Goal: Information Seeking & Learning: Learn about a topic

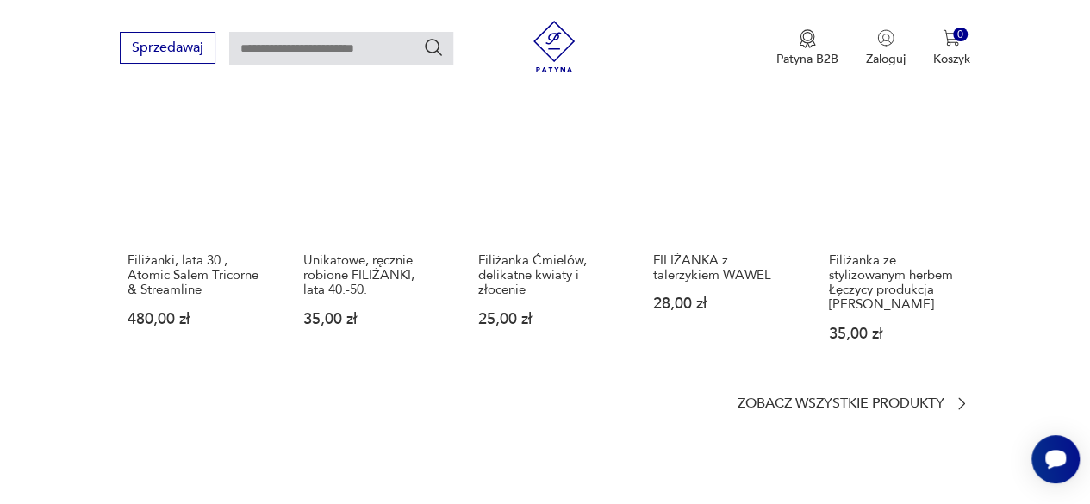
scroll to position [1293, 0]
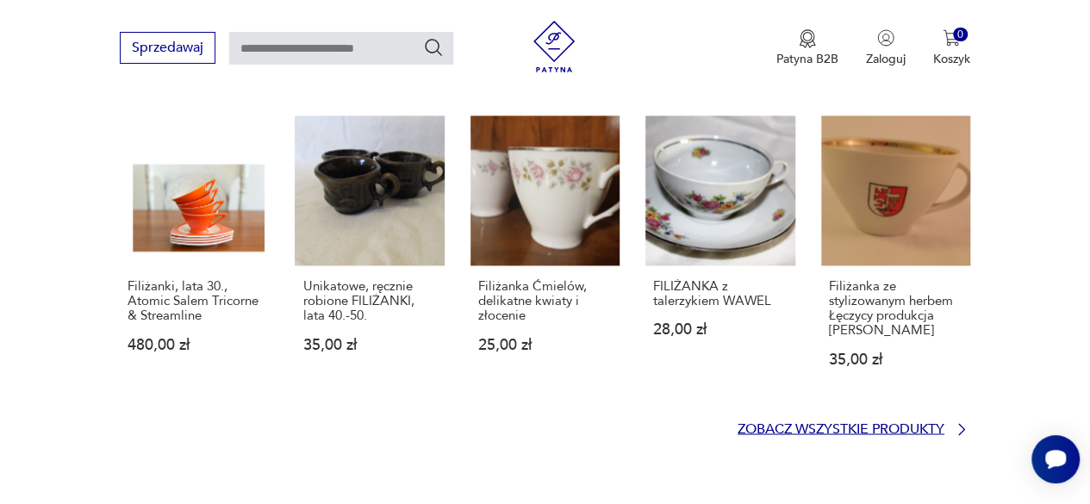
click at [911, 423] on p "Zobacz wszystkie produkty" at bounding box center [841, 428] width 207 height 11
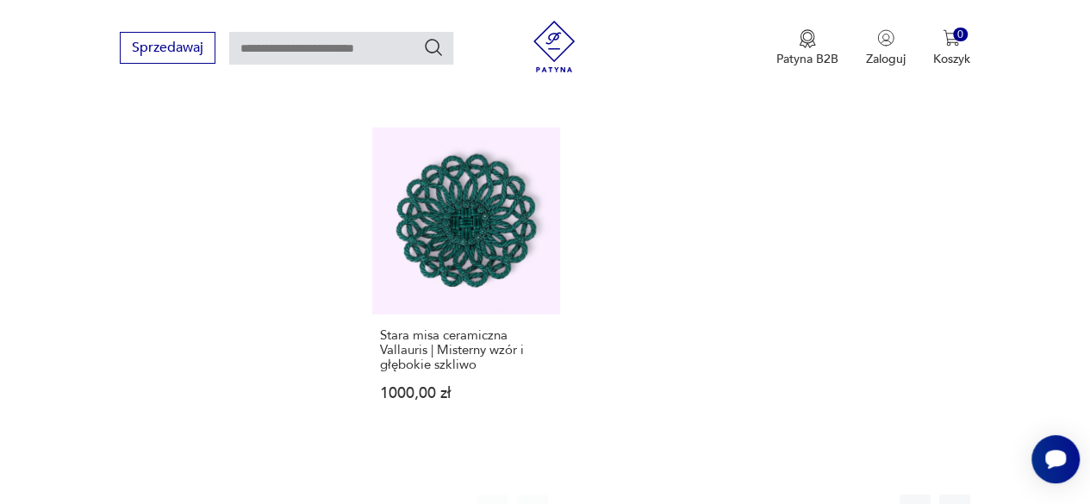
scroll to position [2439, 0]
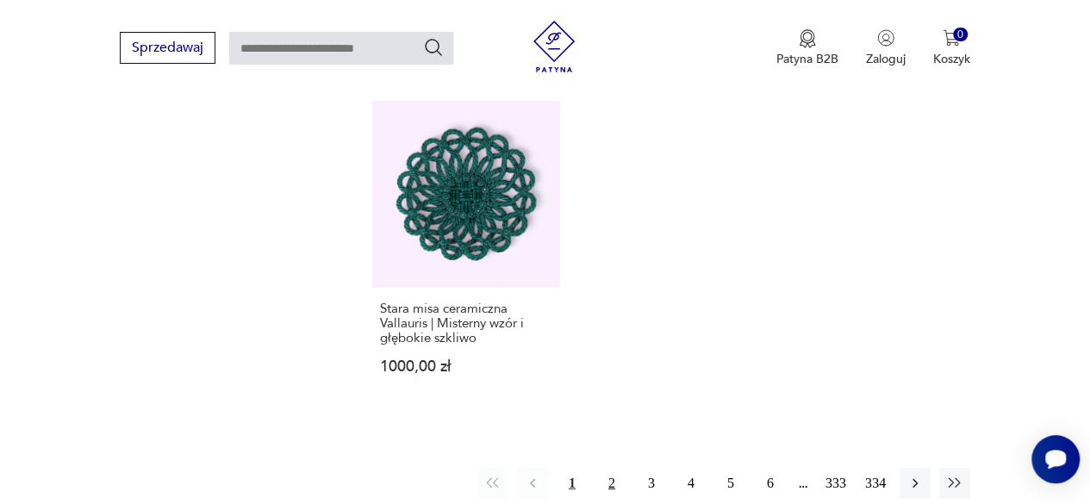
click at [612, 468] on button "2" at bounding box center [611, 483] width 31 height 31
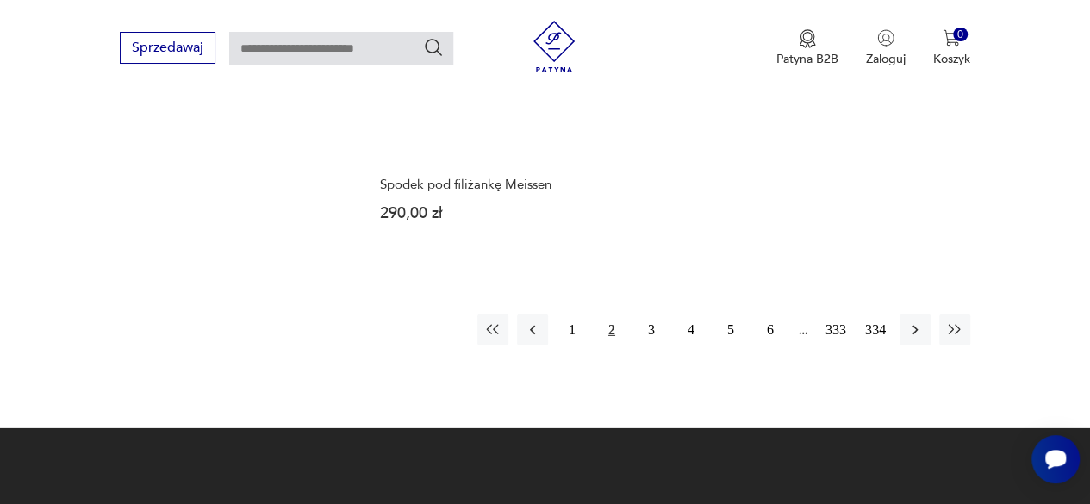
scroll to position [2499, 0]
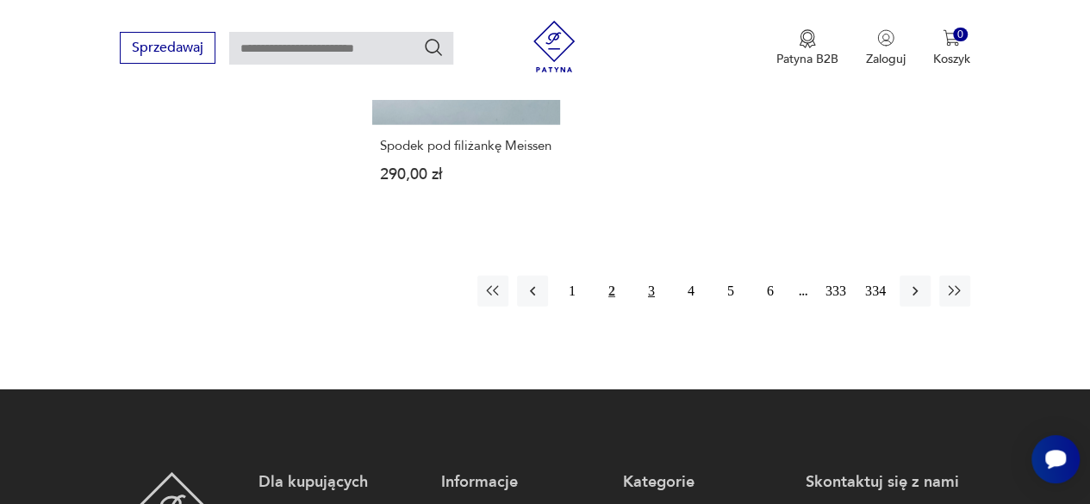
click at [648, 307] on button "3" at bounding box center [651, 291] width 31 height 31
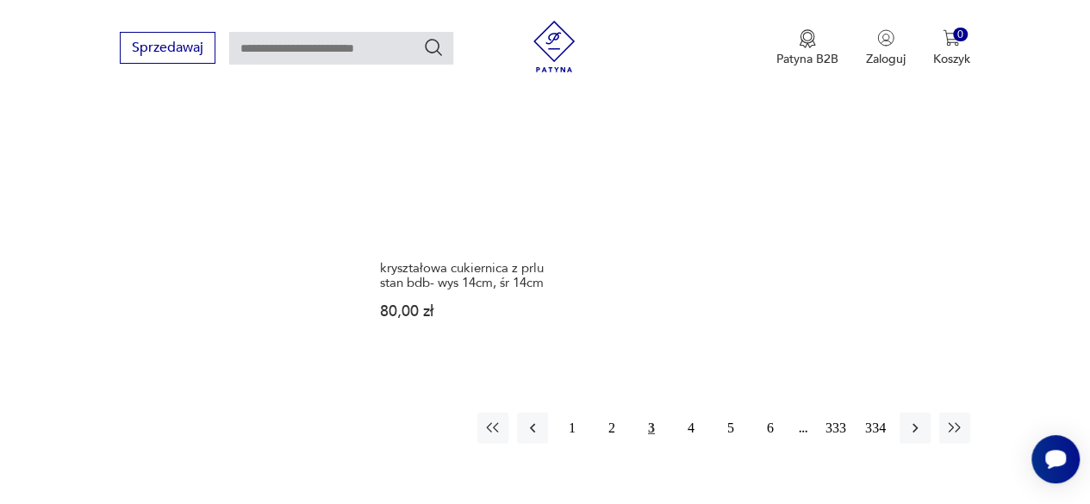
scroll to position [2439, 0]
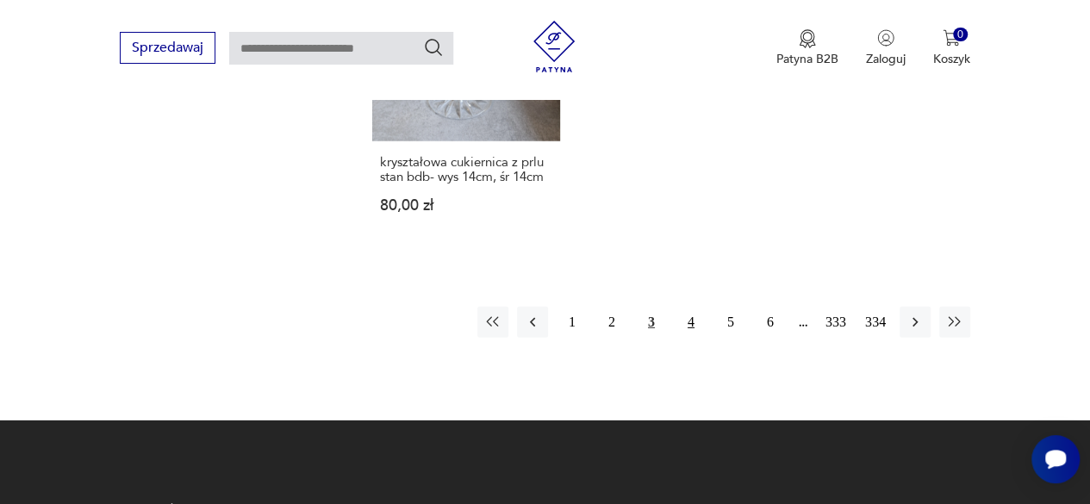
click at [686, 321] on button "4" at bounding box center [691, 322] width 31 height 31
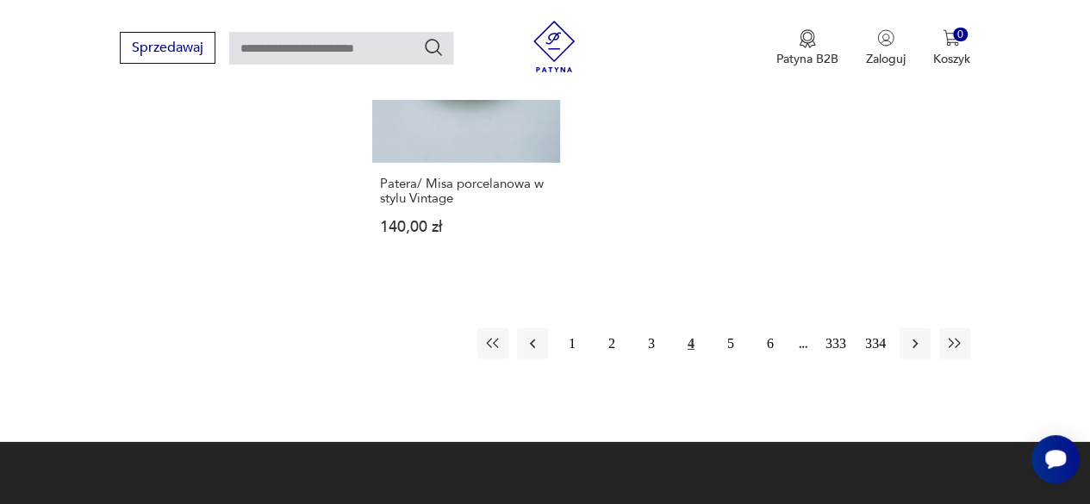
scroll to position [2525, 0]
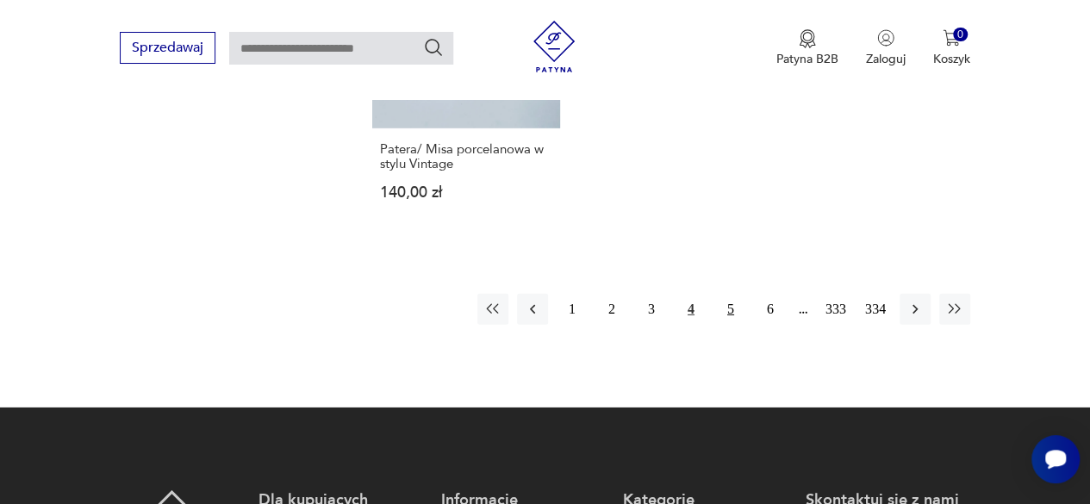
click at [732, 294] on button "5" at bounding box center [730, 309] width 31 height 31
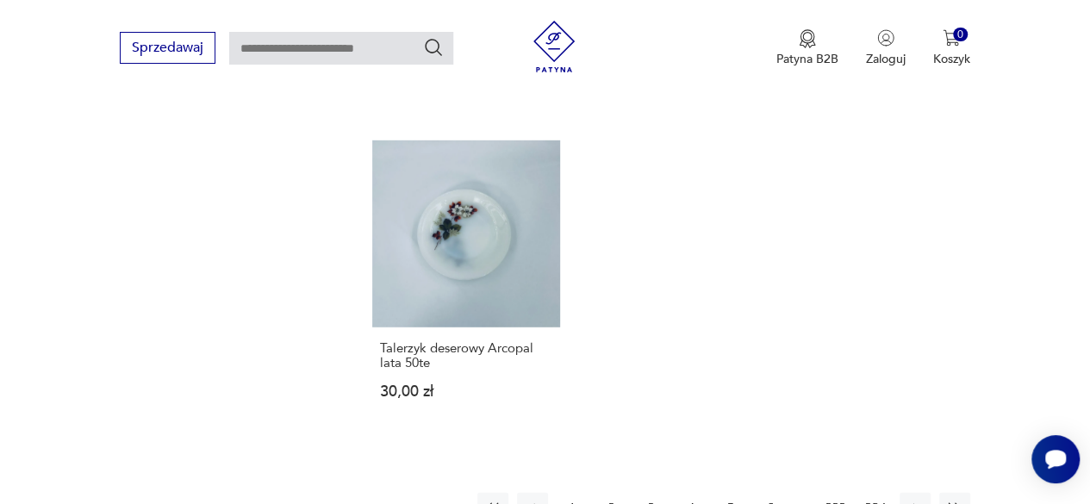
scroll to position [2352, 0]
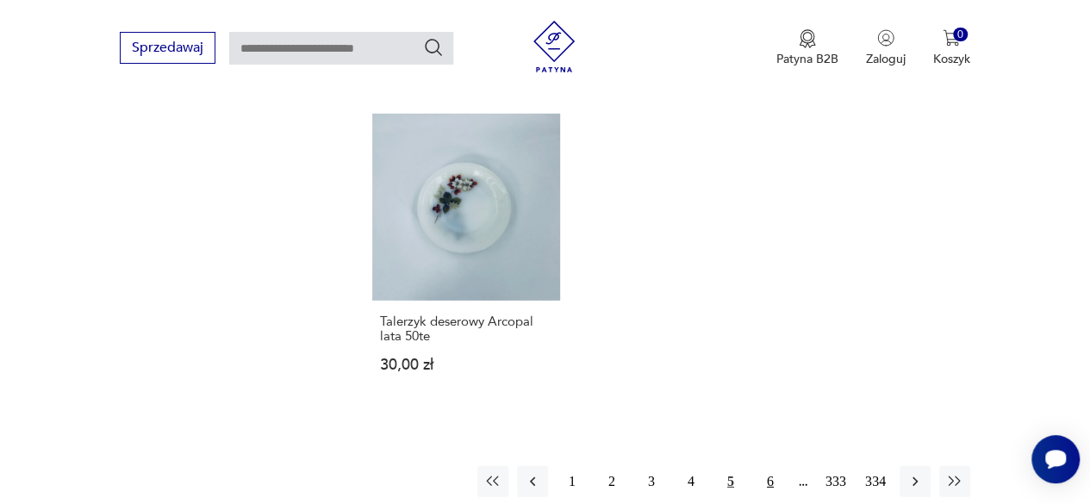
click at [769, 466] on button "6" at bounding box center [770, 481] width 31 height 31
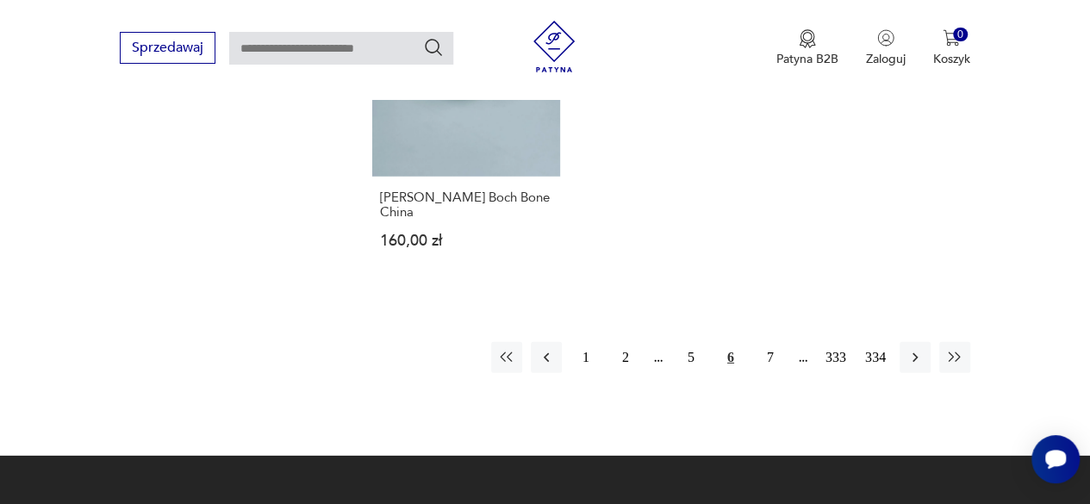
scroll to position [2439, 0]
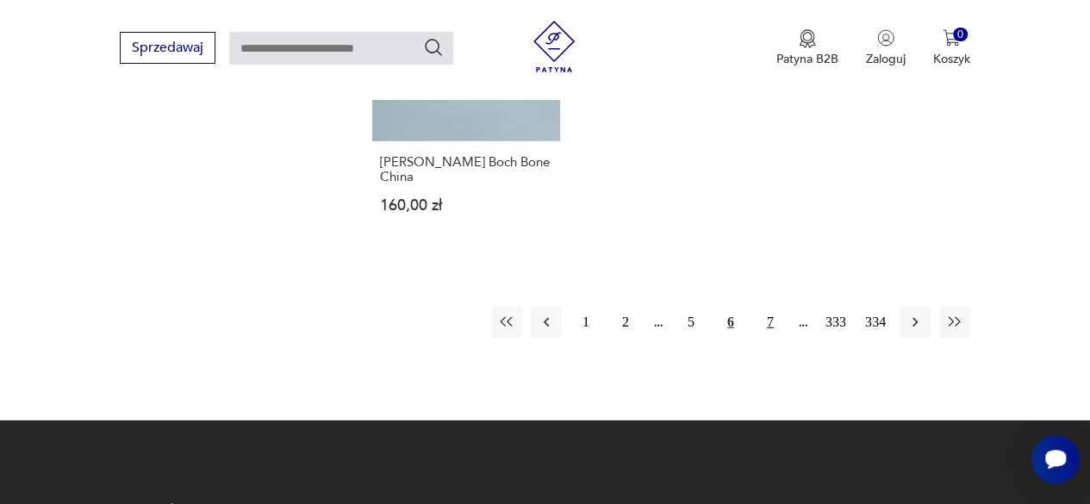
click at [772, 307] on button "7" at bounding box center [770, 322] width 31 height 31
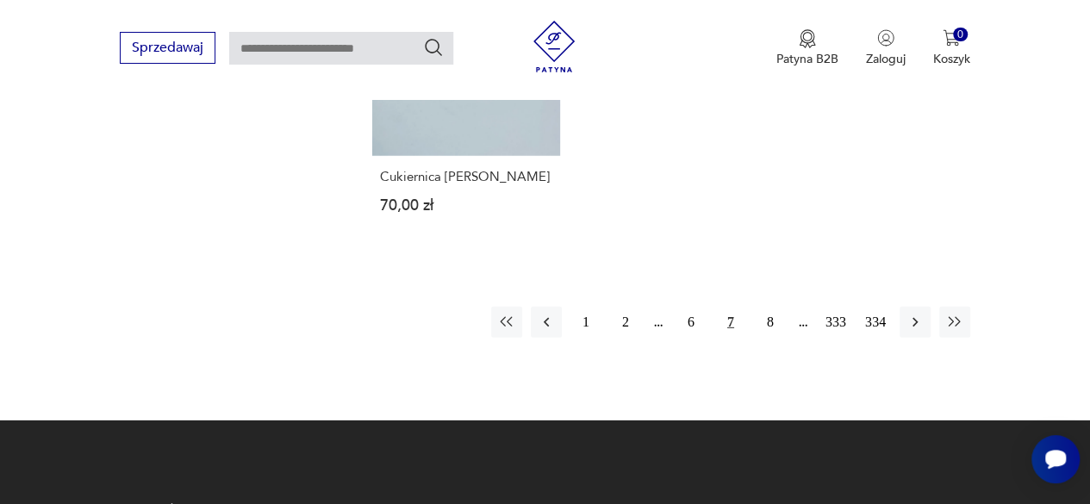
scroll to position [2439, 0]
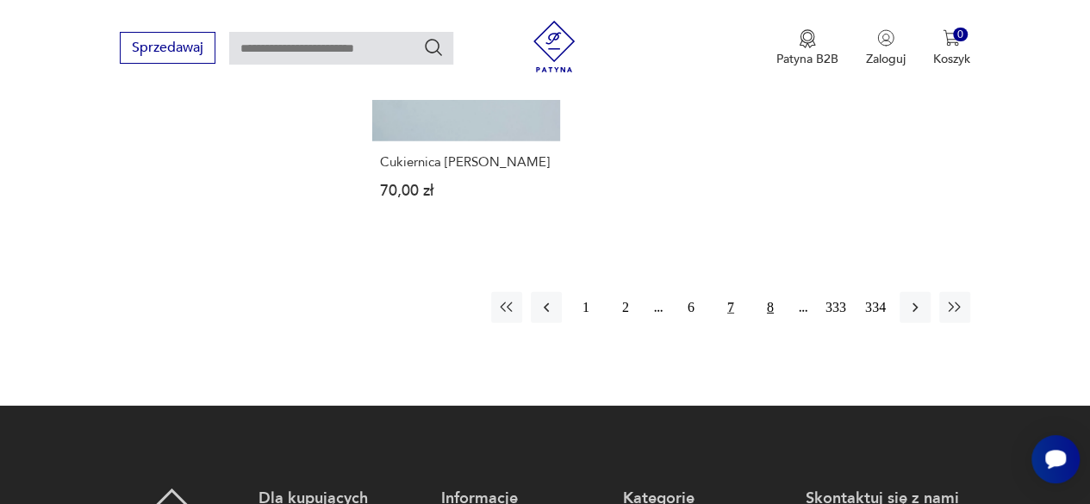
click at [772, 321] on button "8" at bounding box center [770, 307] width 31 height 31
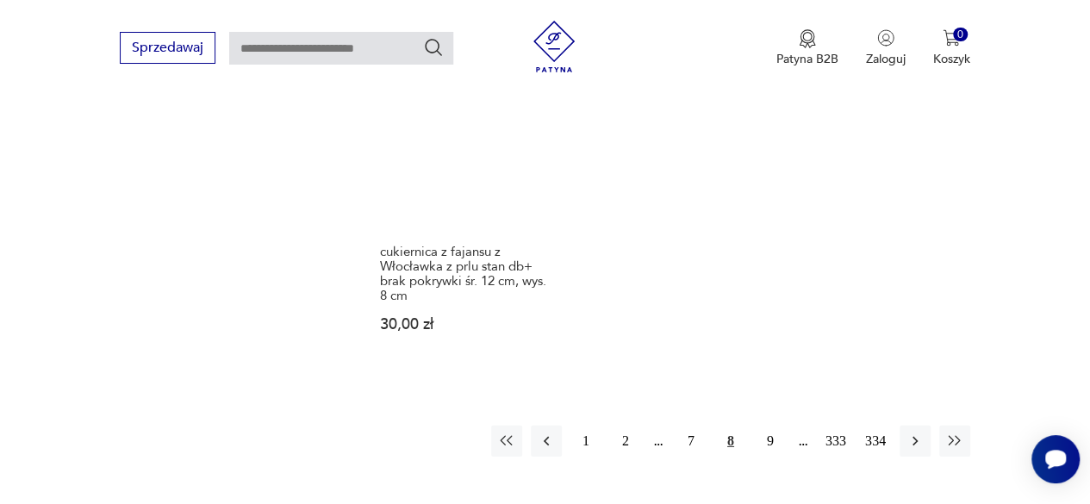
scroll to position [2439, 0]
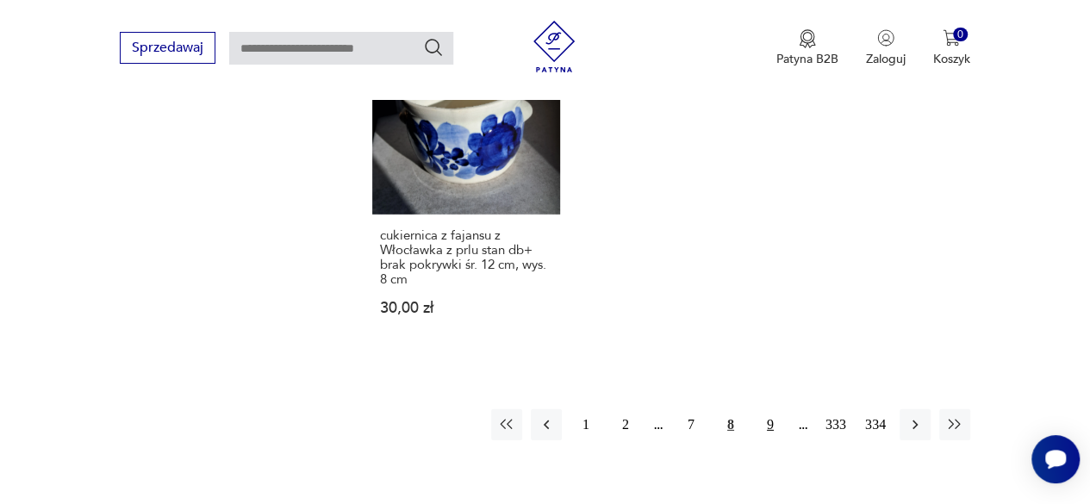
click at [774, 409] on button "9" at bounding box center [770, 424] width 31 height 31
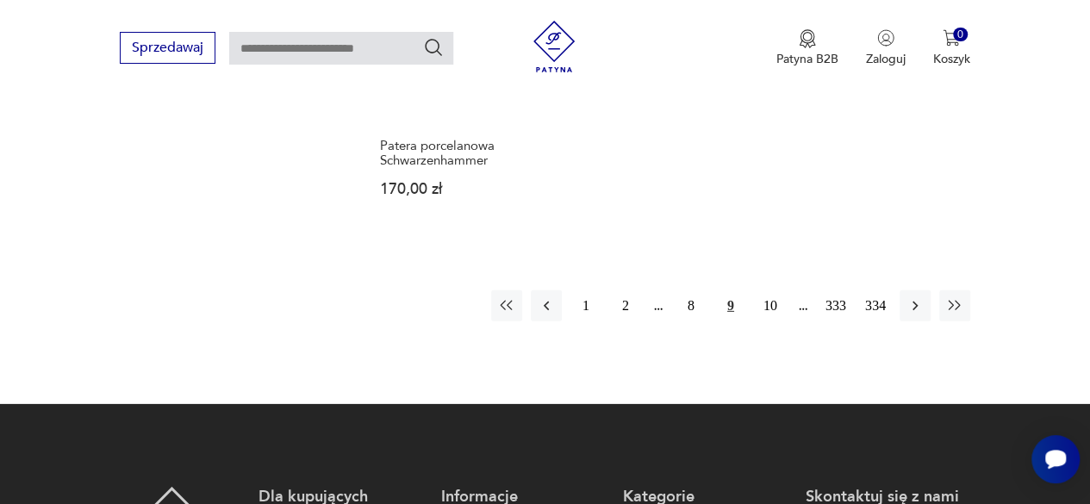
scroll to position [2525, 0]
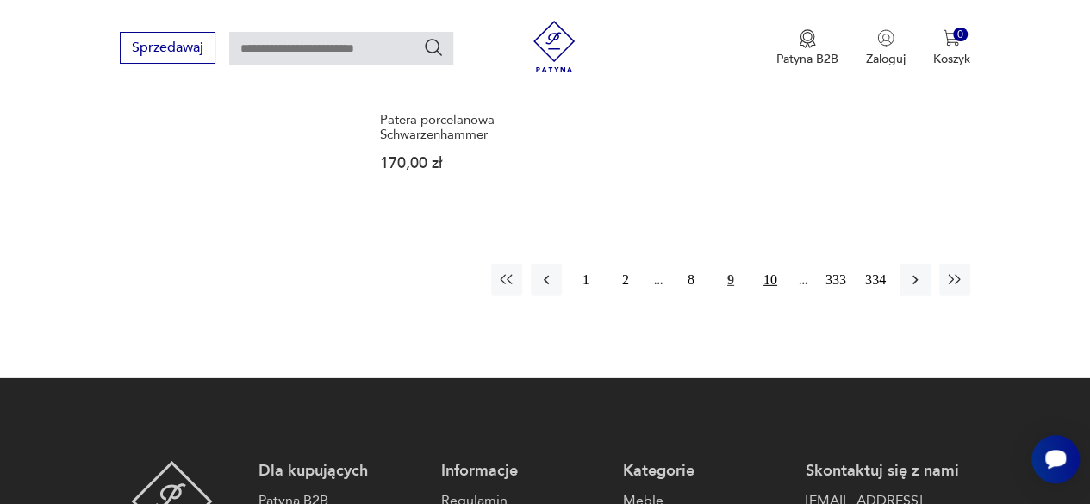
click at [769, 284] on button "10" at bounding box center [770, 280] width 31 height 31
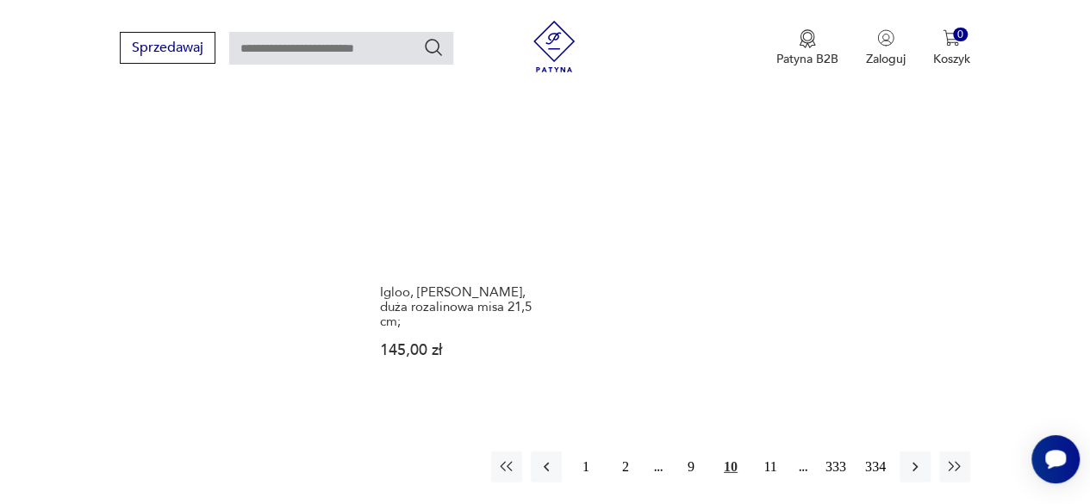
scroll to position [2439, 0]
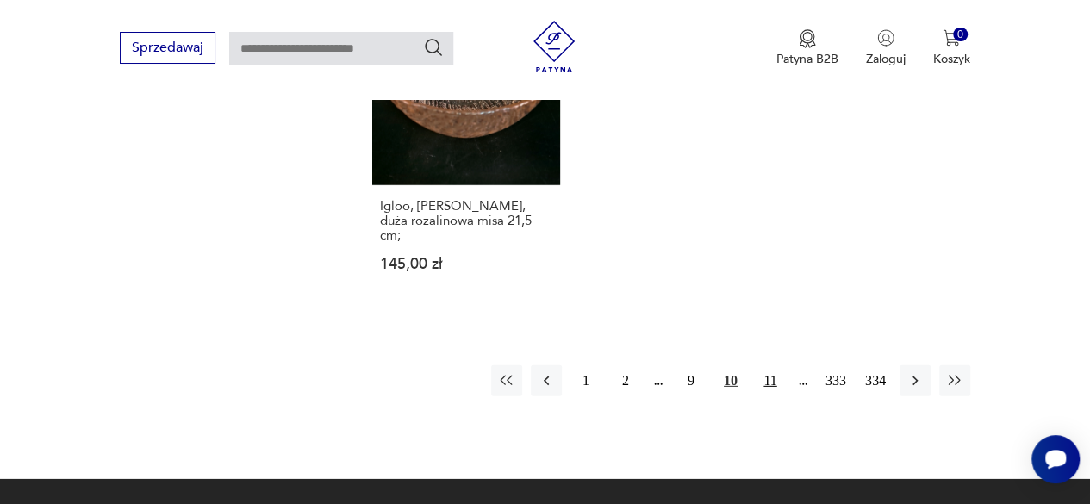
click at [770, 365] on button "11" at bounding box center [770, 380] width 31 height 31
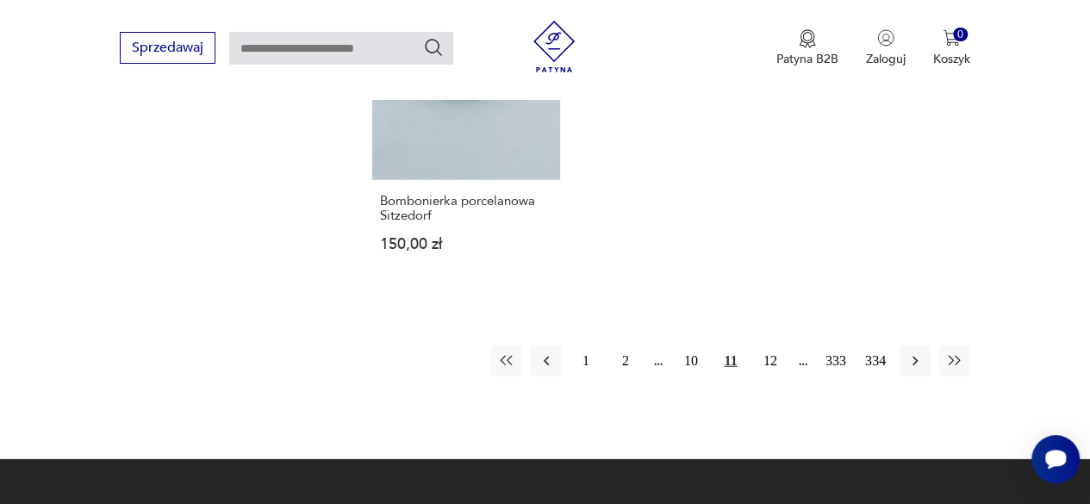
scroll to position [2439, 0]
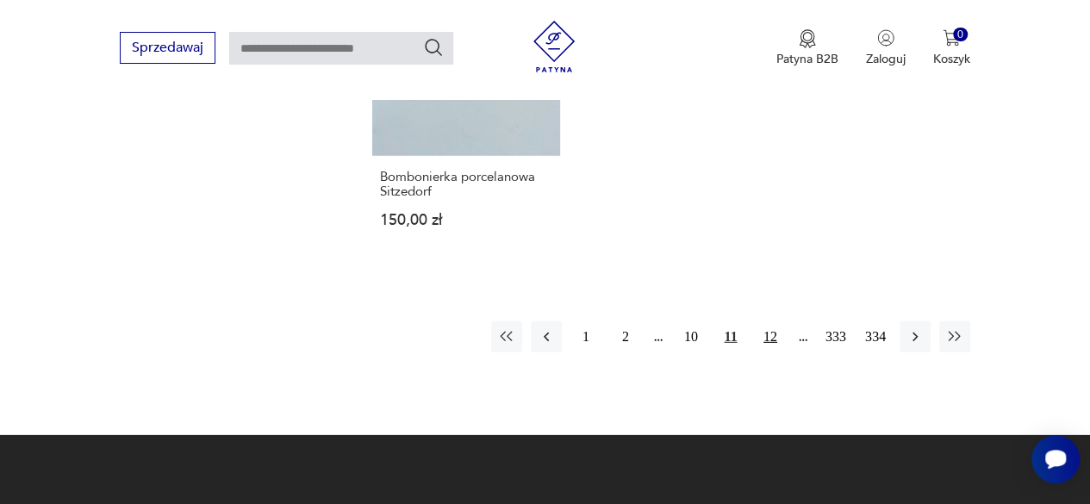
click at [779, 334] on button "12" at bounding box center [770, 336] width 31 height 31
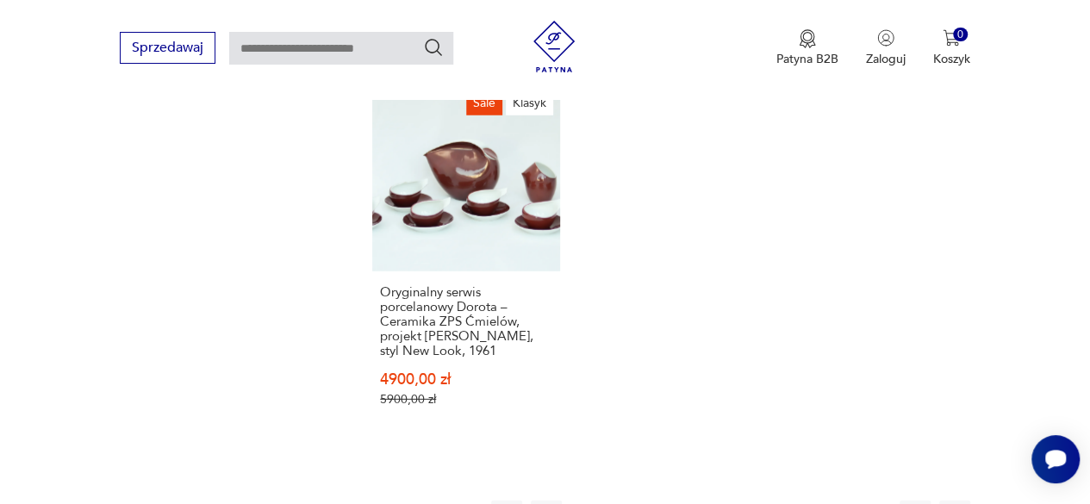
scroll to position [2439, 0]
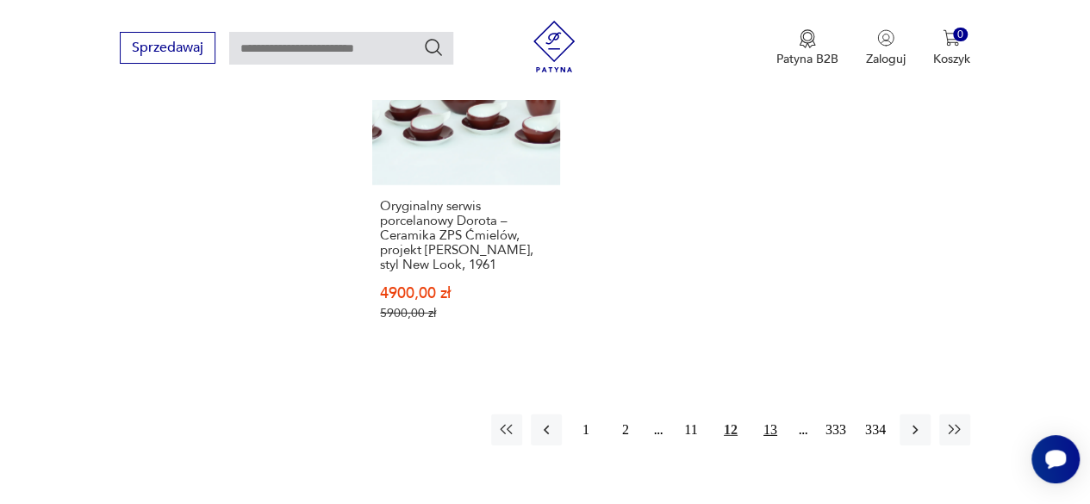
click at [770, 414] on button "13" at bounding box center [770, 429] width 31 height 31
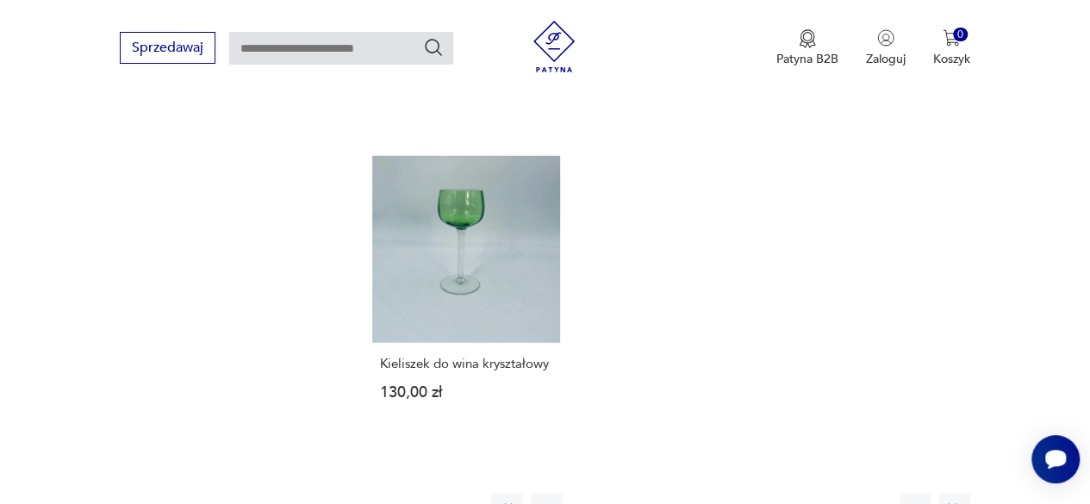
scroll to position [2352, 0]
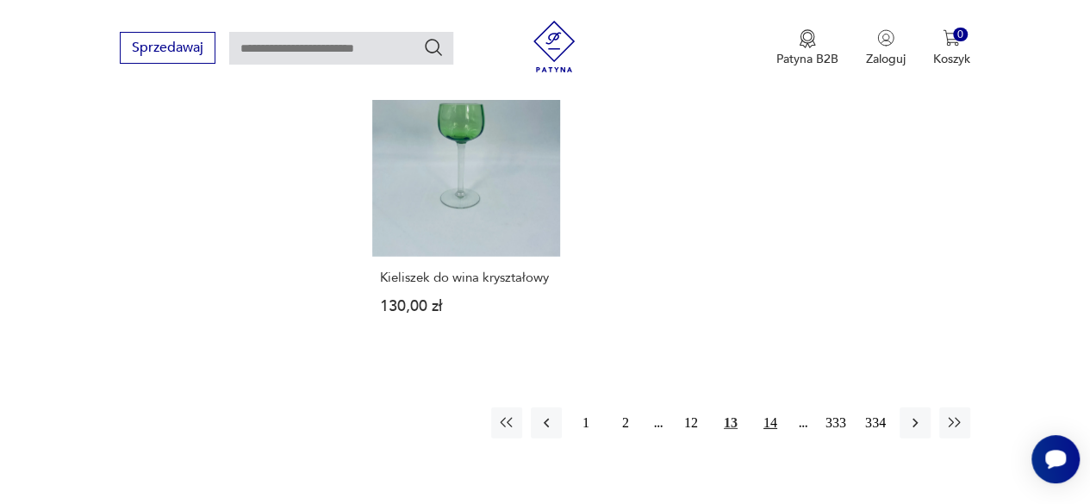
click at [769, 412] on button "14" at bounding box center [770, 423] width 31 height 31
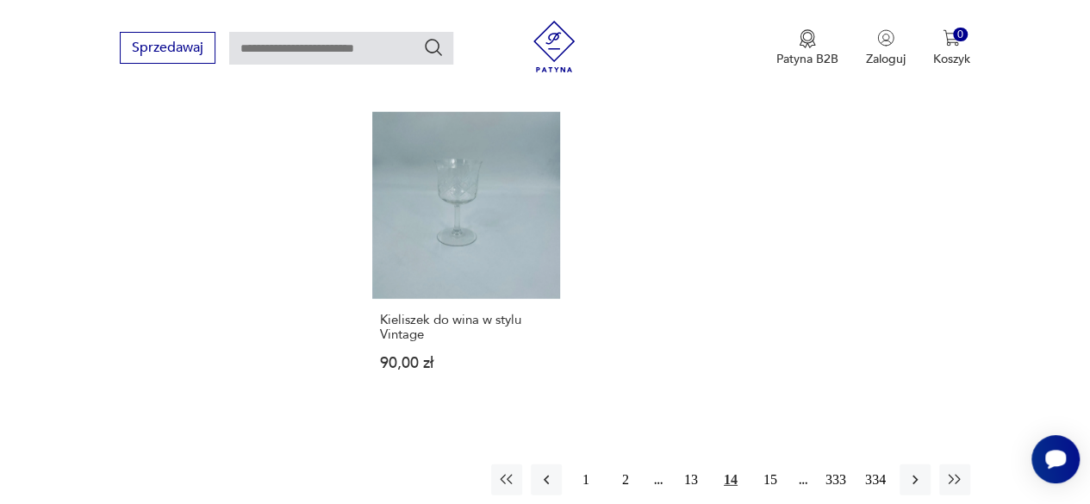
scroll to position [2352, 0]
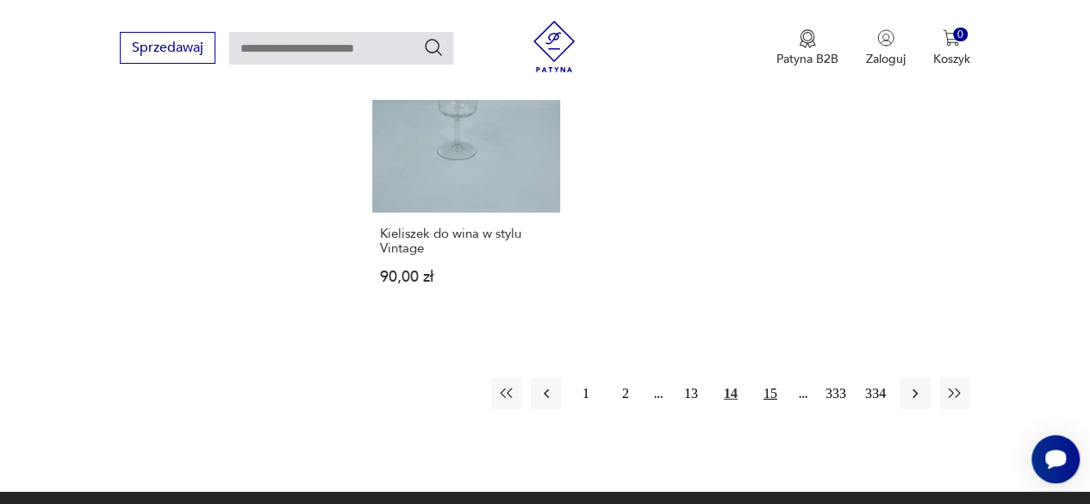
click at [768, 389] on button "15" at bounding box center [770, 393] width 31 height 31
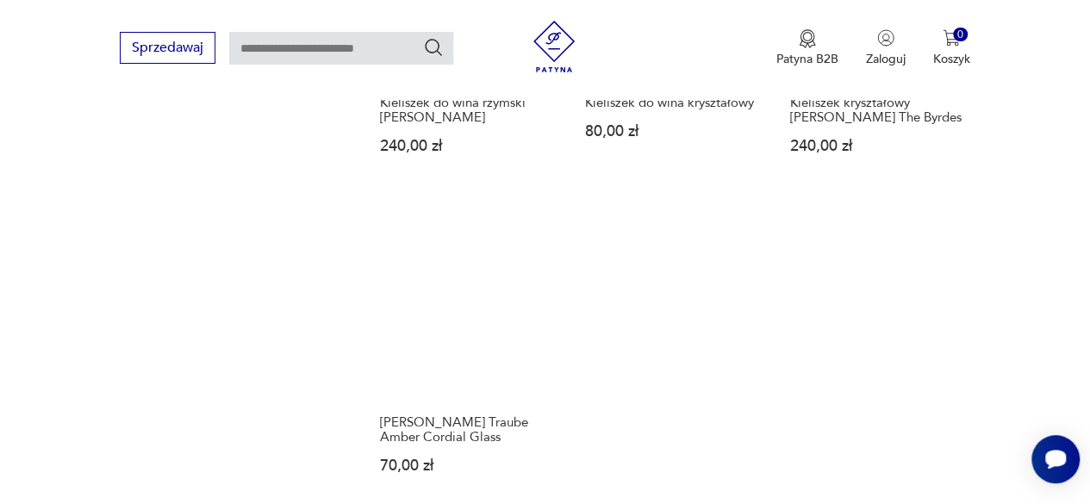
scroll to position [2352, 0]
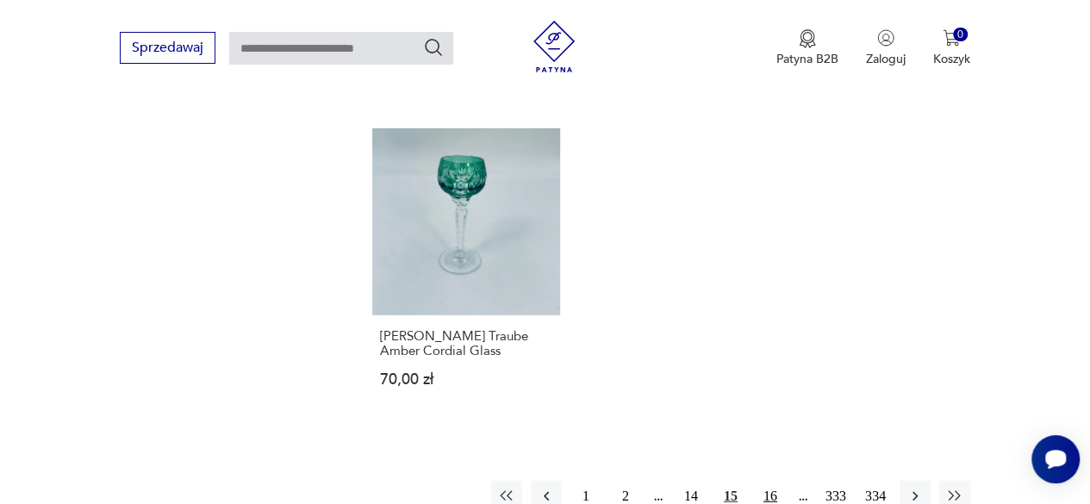
click at [770, 481] on button "16" at bounding box center [770, 496] width 31 height 31
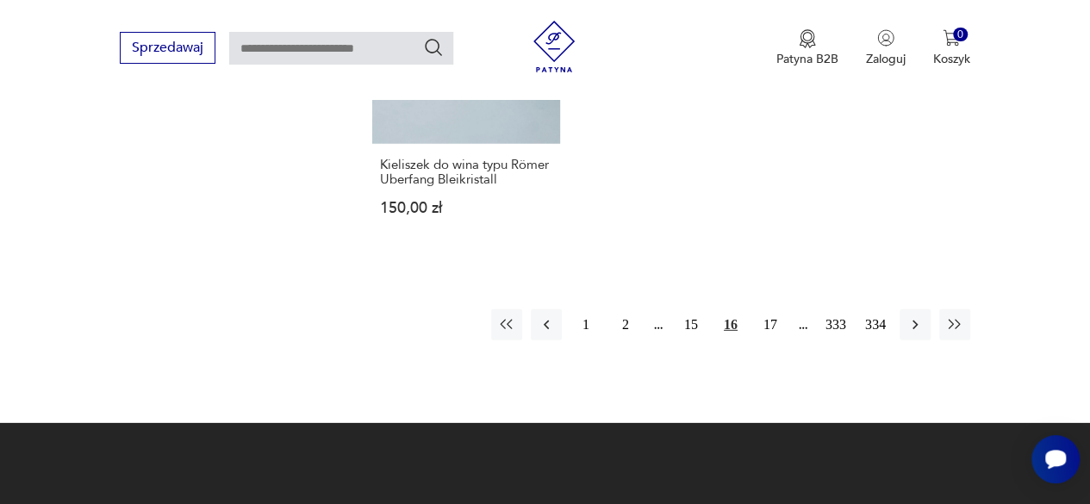
scroll to position [2525, 0]
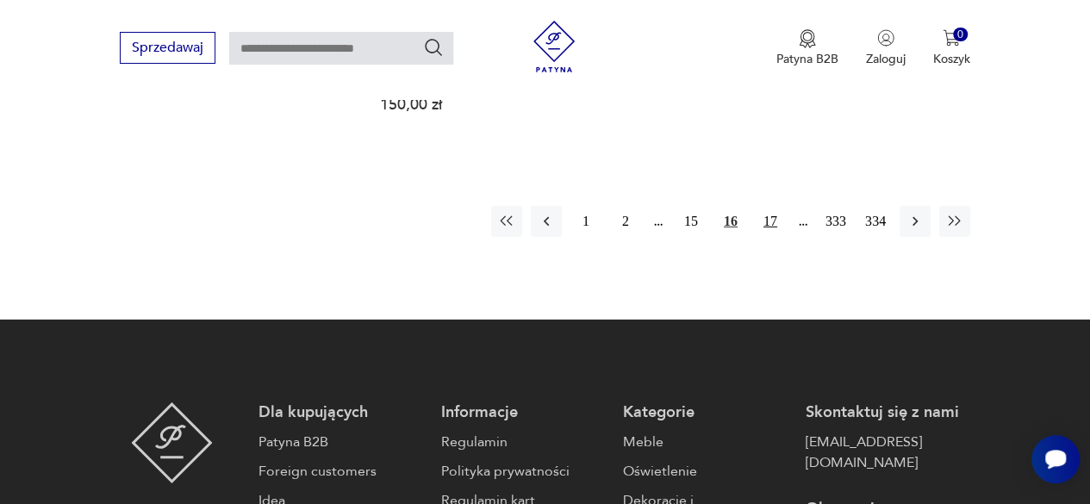
click at [771, 224] on button "17" at bounding box center [770, 221] width 31 height 31
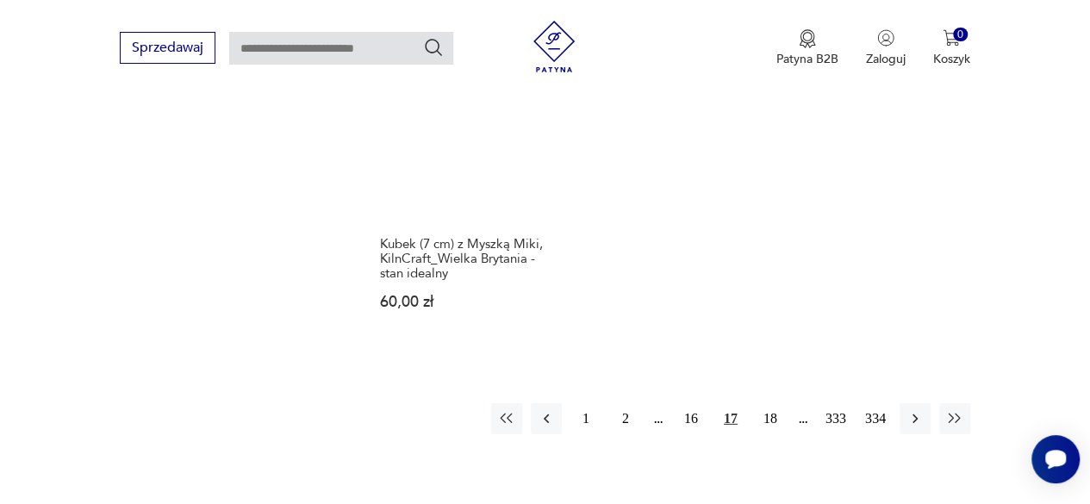
scroll to position [2525, 0]
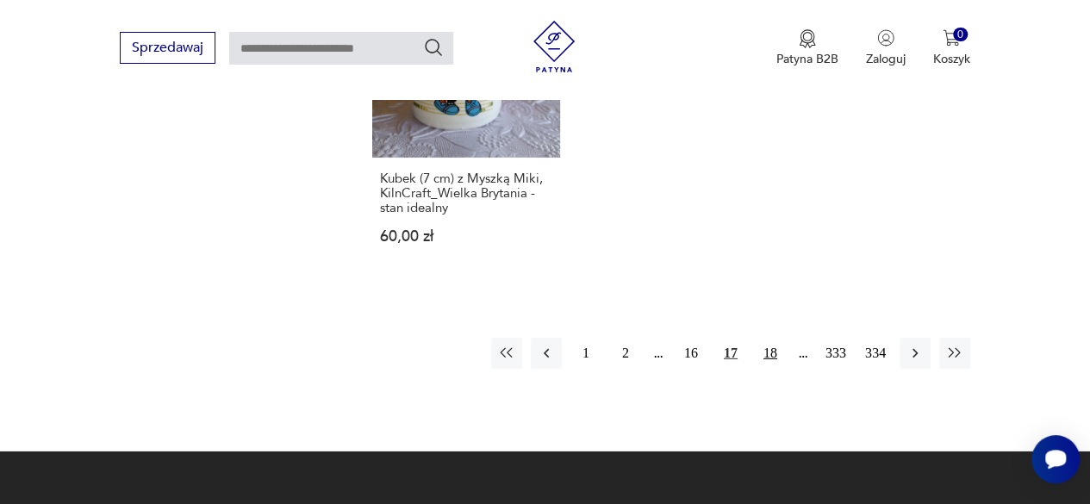
click at [776, 338] on button "18" at bounding box center [770, 353] width 31 height 31
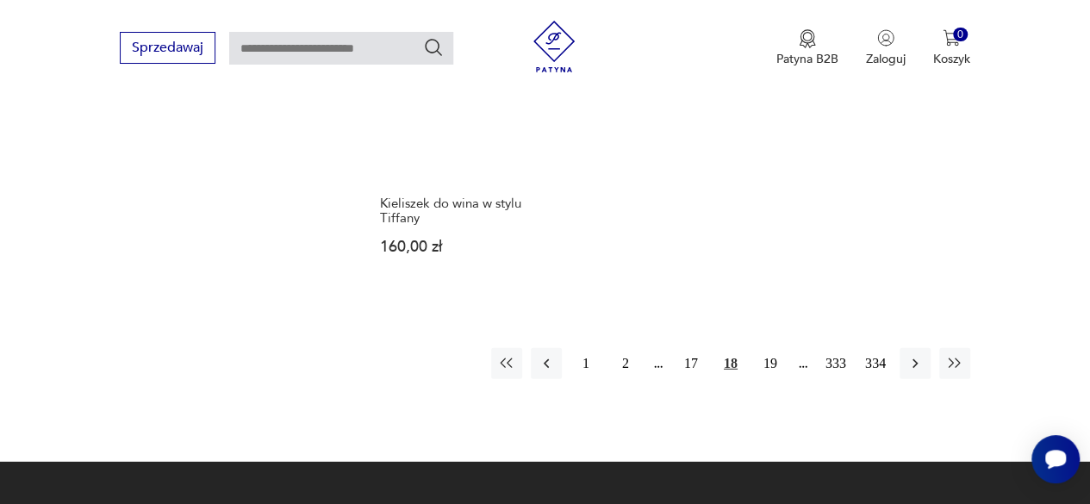
scroll to position [2439, 0]
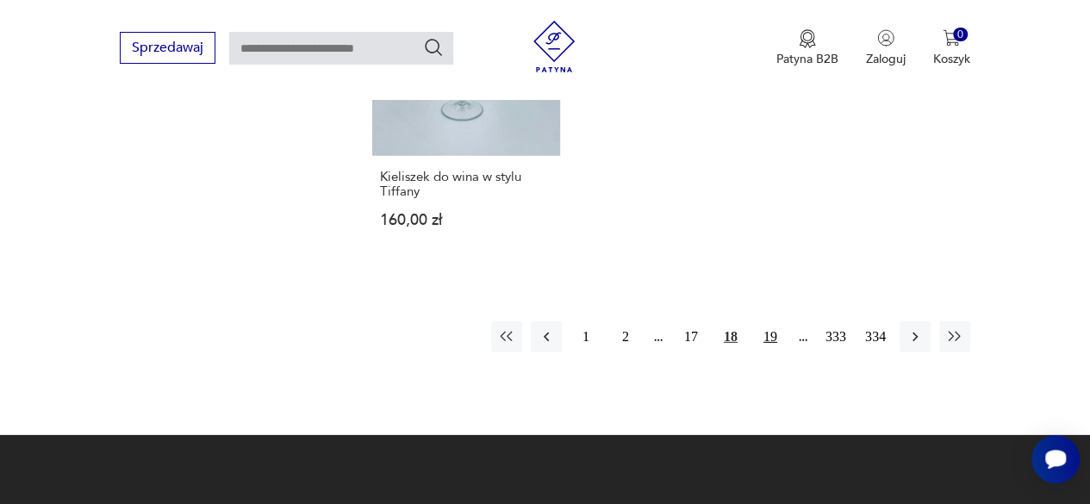
click at [777, 321] on button "19" at bounding box center [770, 336] width 31 height 31
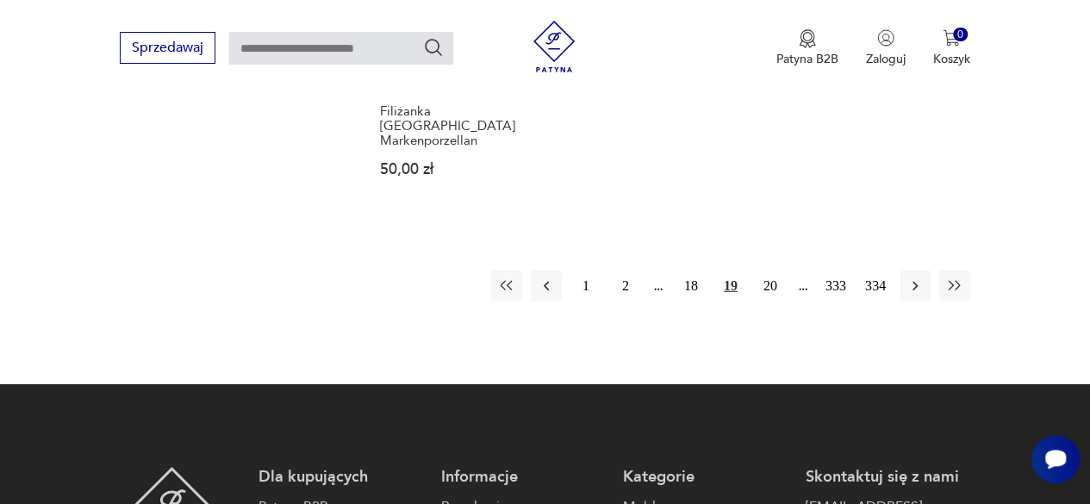
scroll to position [2525, 0]
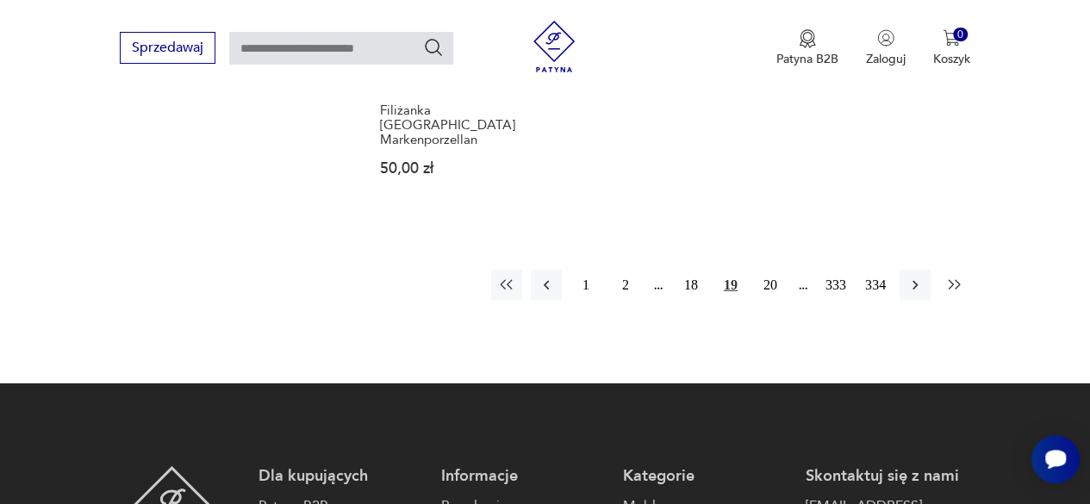
click at [959, 277] on icon "button" at bounding box center [954, 285] width 17 height 17
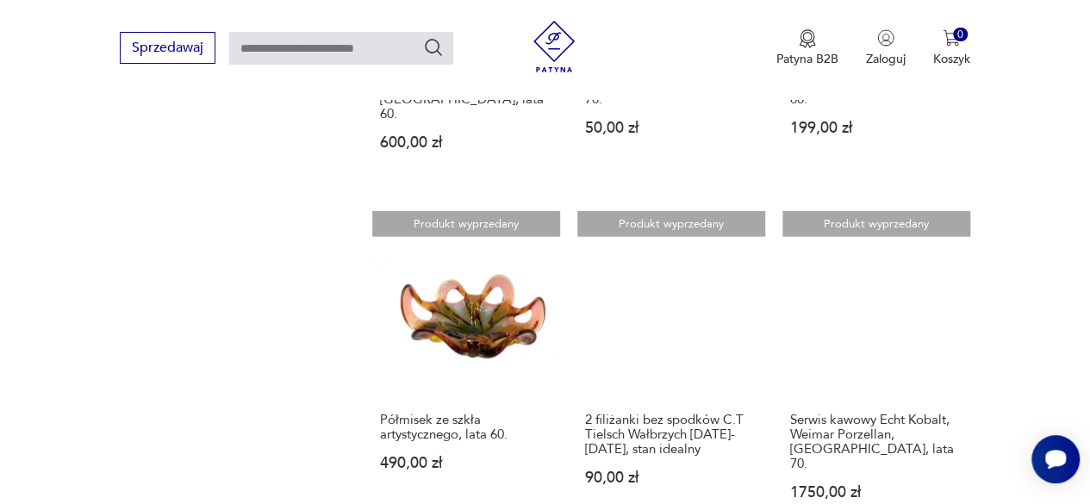
scroll to position [2266, 0]
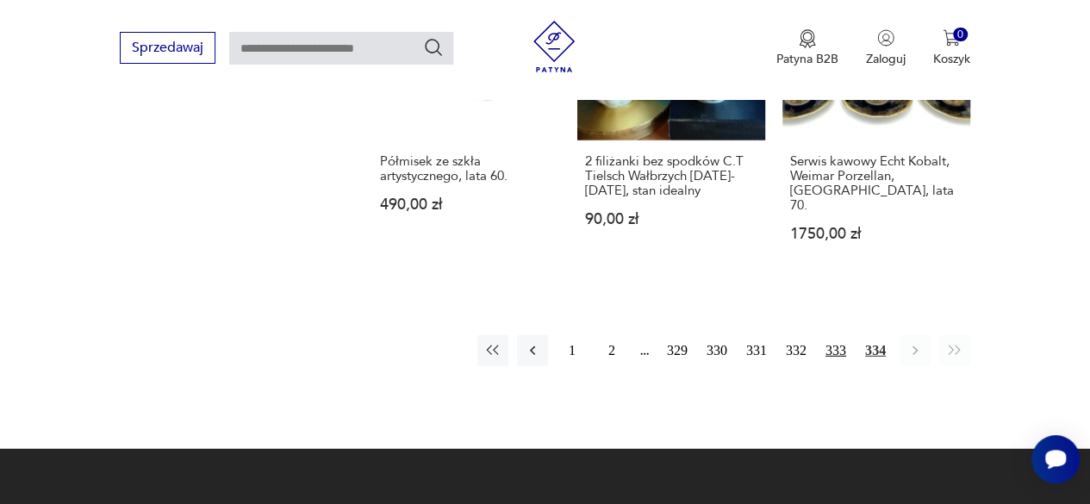
click at [839, 335] on button "333" at bounding box center [835, 350] width 31 height 31
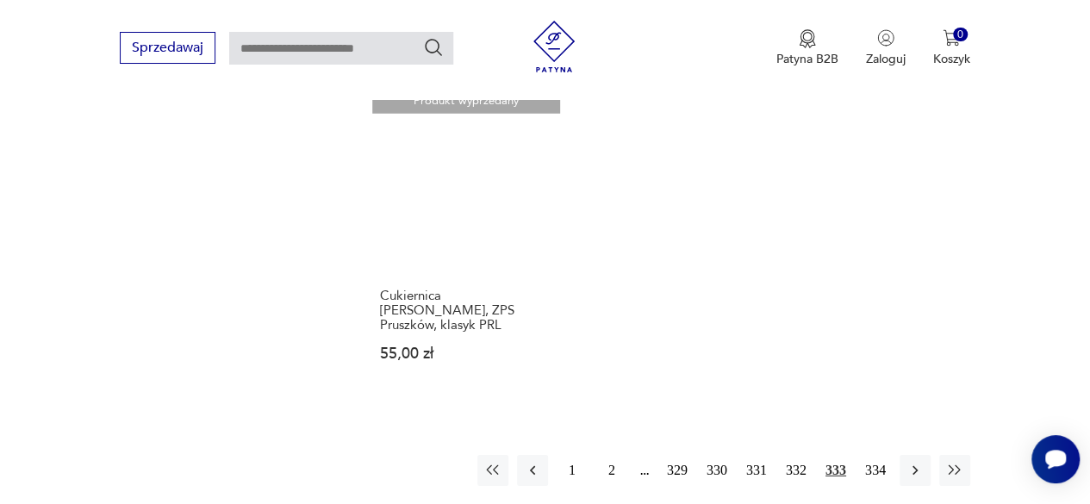
scroll to position [2439, 0]
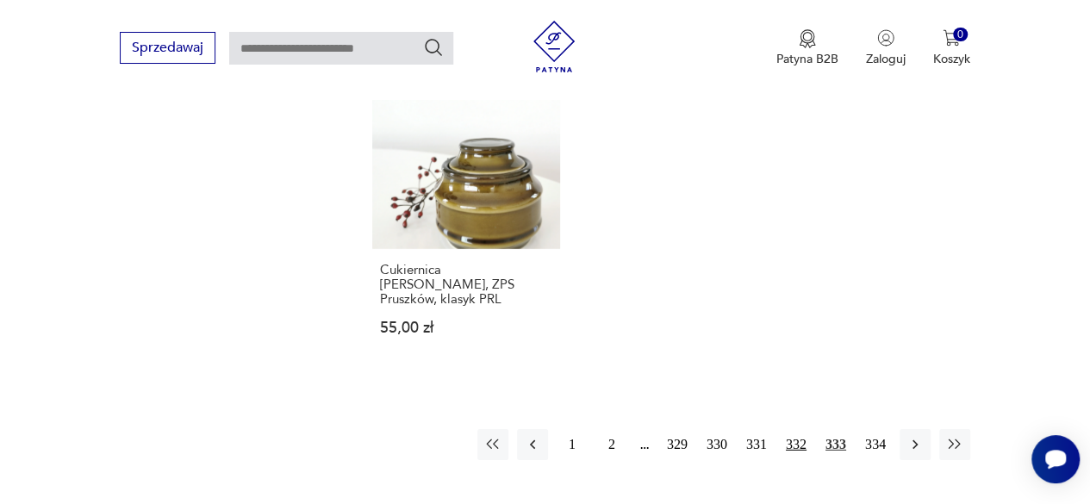
click at [798, 429] on button "332" at bounding box center [796, 444] width 31 height 31
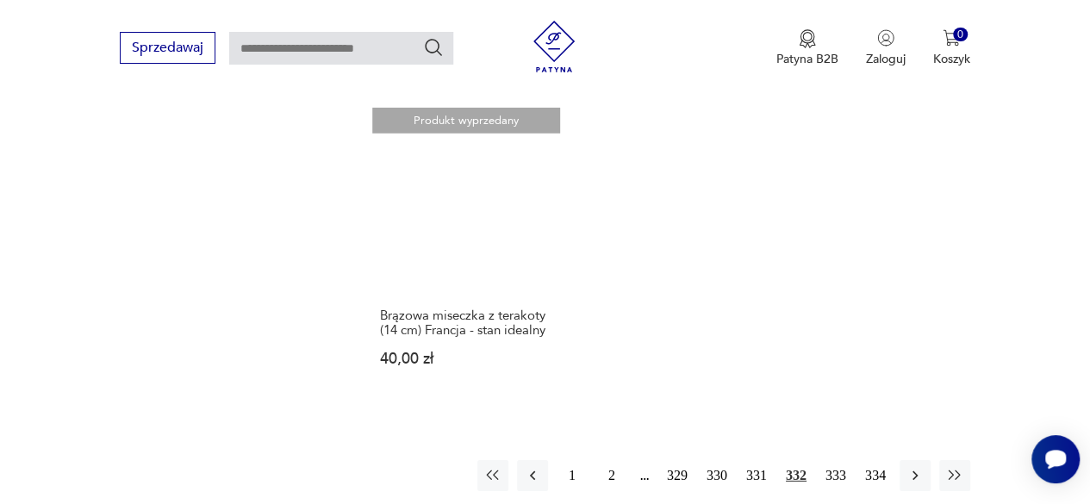
scroll to position [2439, 0]
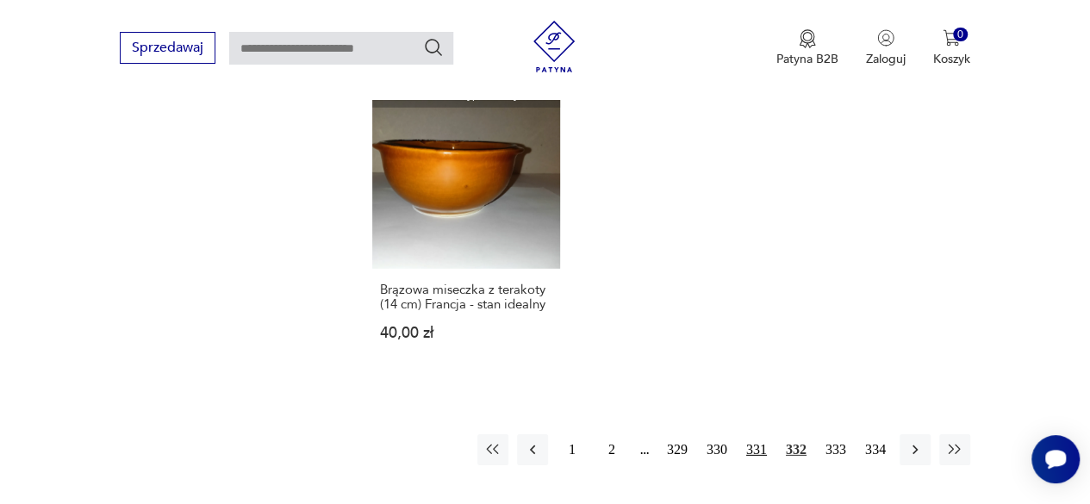
click at [759, 449] on button "331" at bounding box center [756, 449] width 31 height 31
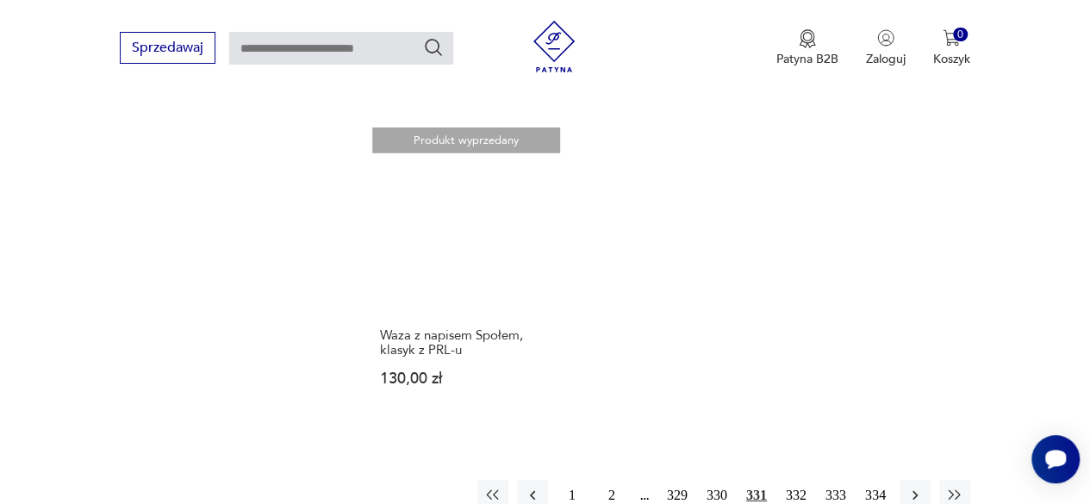
scroll to position [2439, 0]
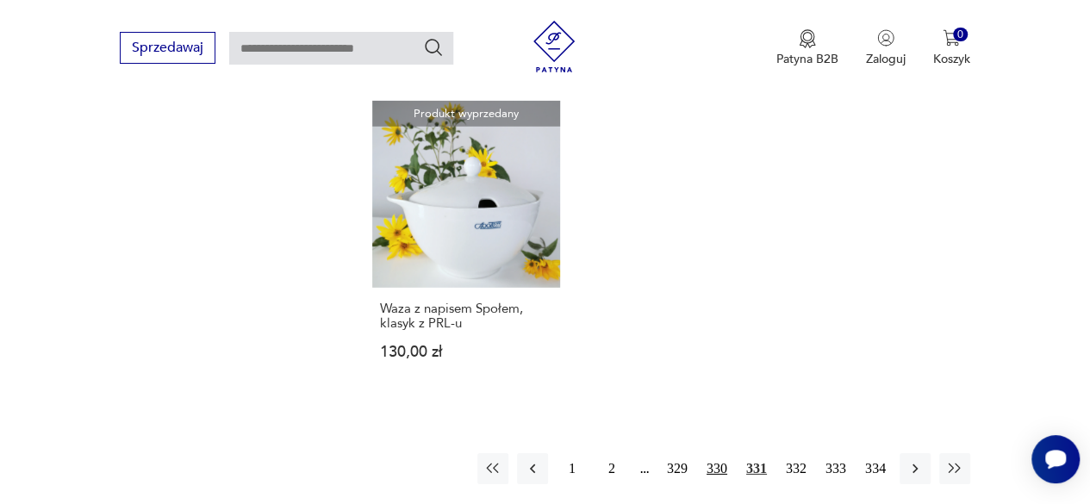
click at [719, 453] on button "330" at bounding box center [716, 468] width 31 height 31
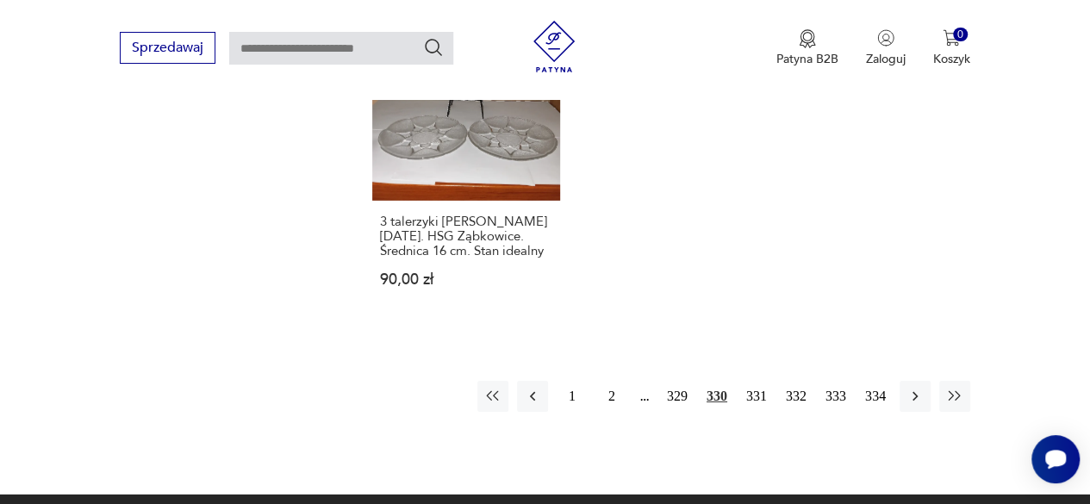
scroll to position [2525, 0]
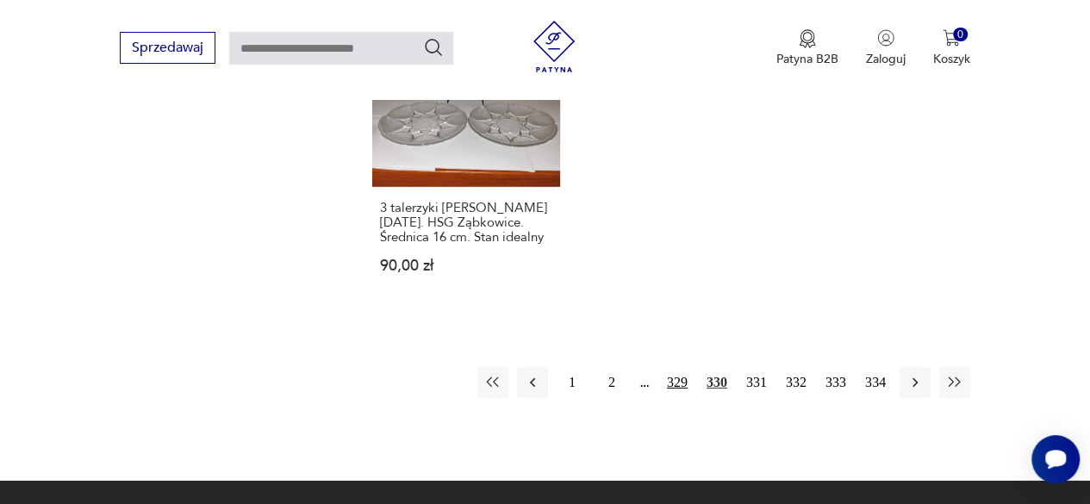
click at [682, 367] on button "329" at bounding box center [677, 382] width 31 height 31
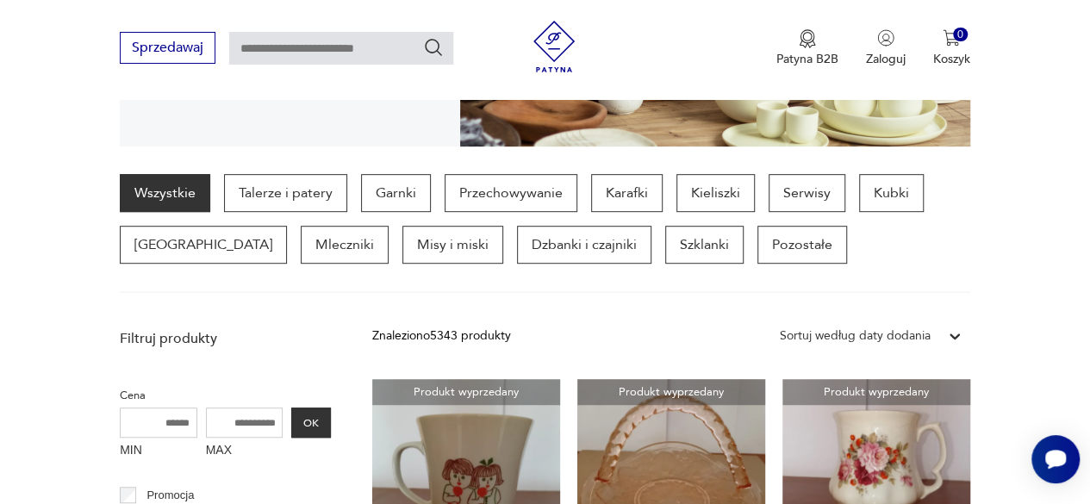
scroll to position [431, 0]
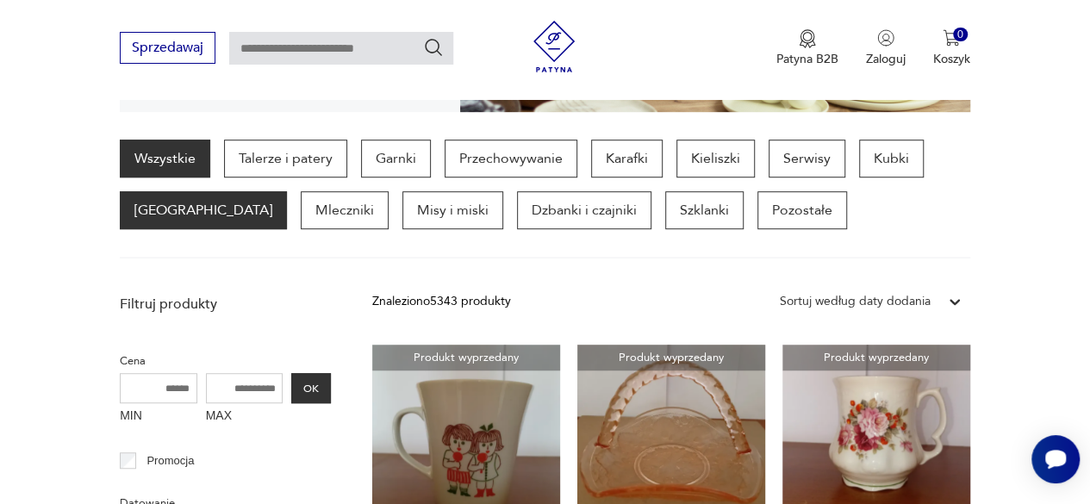
click at [160, 204] on p "[GEOGRAPHIC_DATA]" at bounding box center [203, 210] width 167 height 38
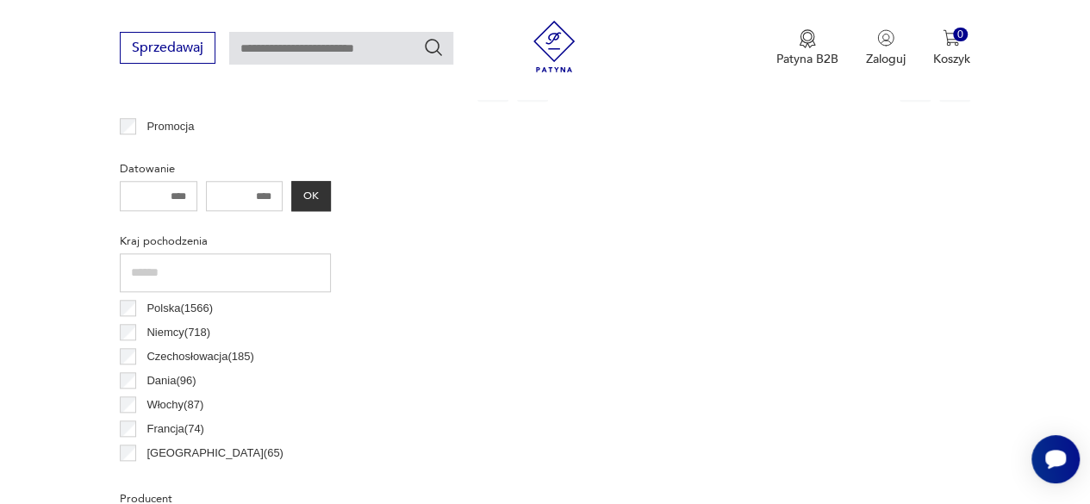
scroll to position [801, 0]
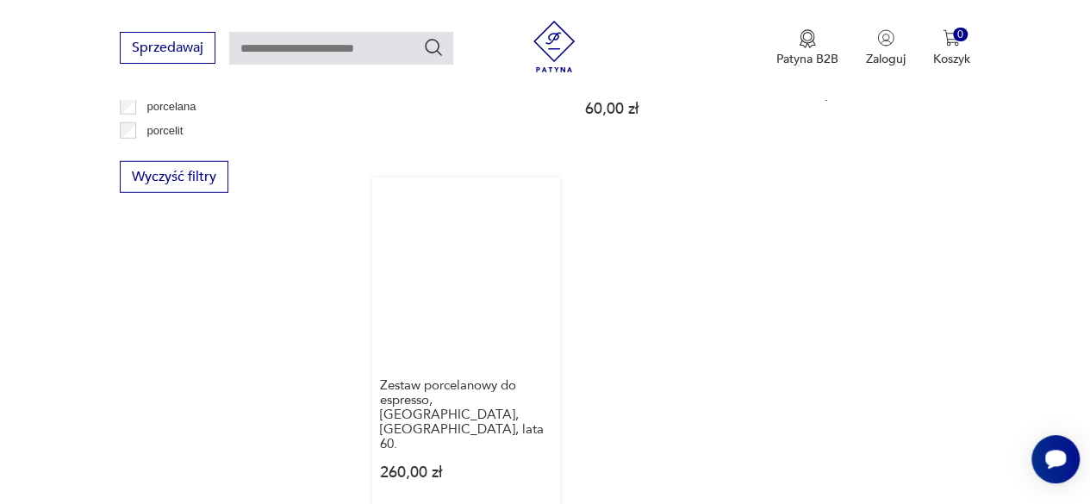
scroll to position [2439, 0]
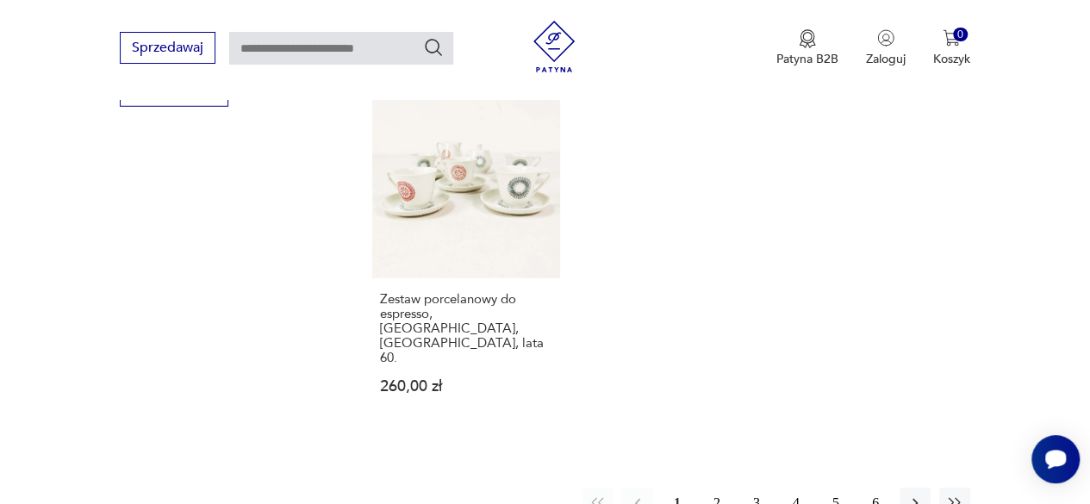
click at [715, 488] on button "2" at bounding box center [716, 503] width 31 height 31
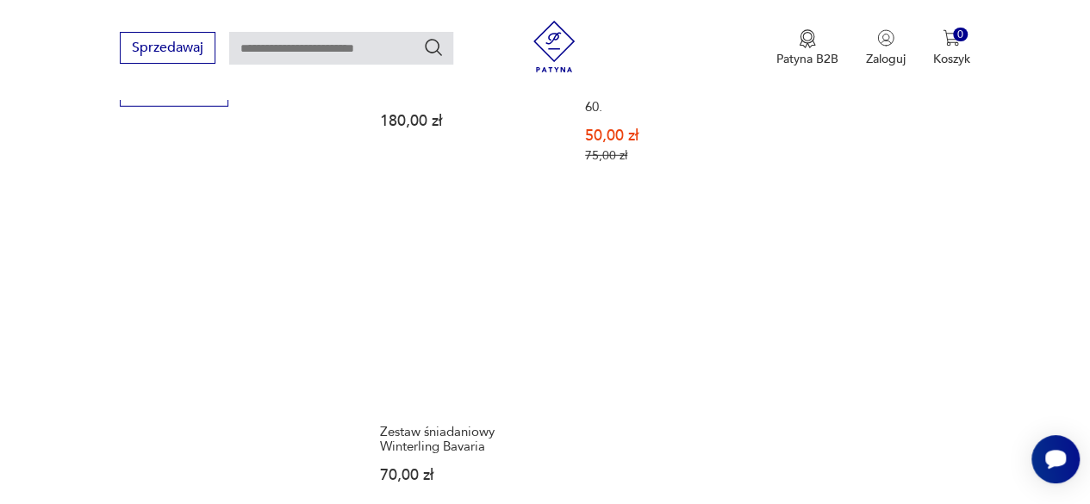
scroll to position [2525, 0]
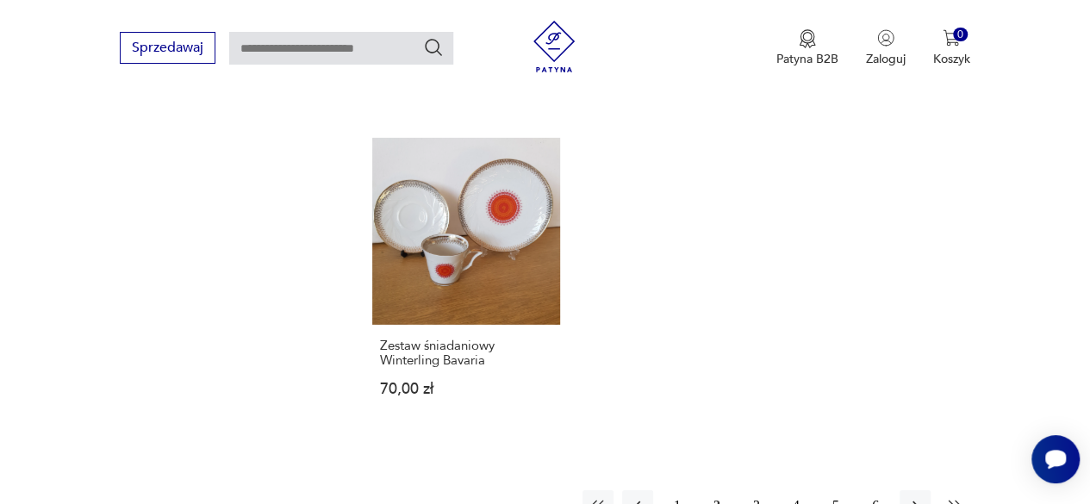
click at [956, 497] on icon "button" at bounding box center [954, 505] width 17 height 17
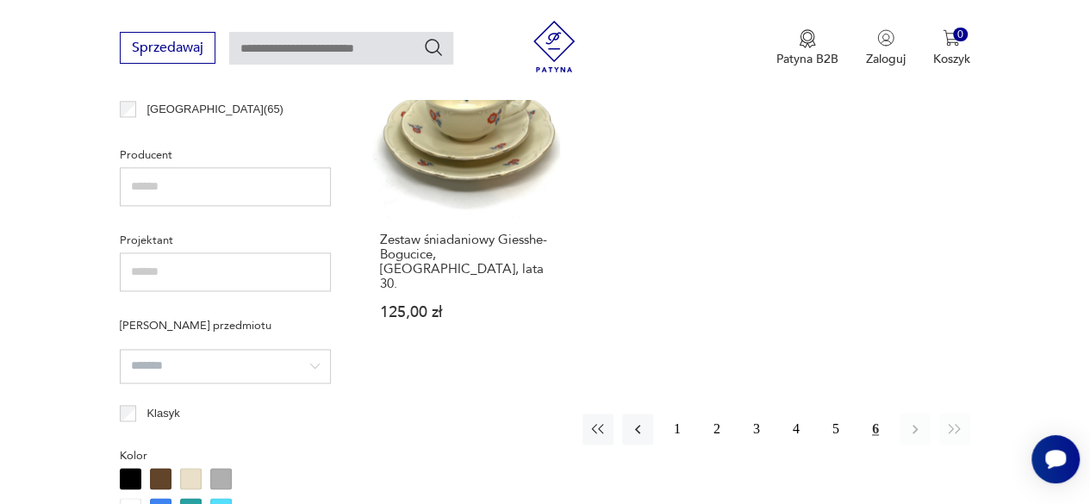
scroll to position [1146, 0]
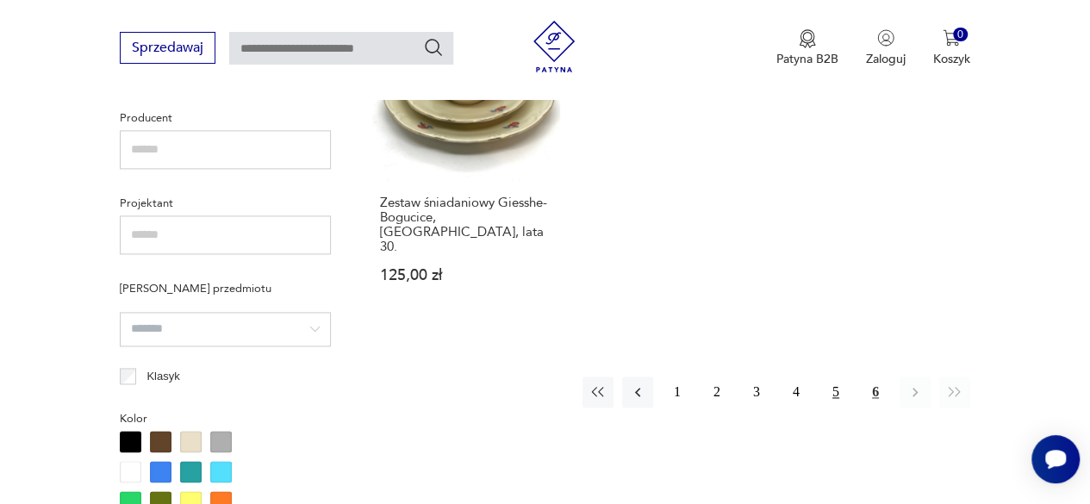
click at [836, 377] on button "5" at bounding box center [835, 392] width 31 height 31
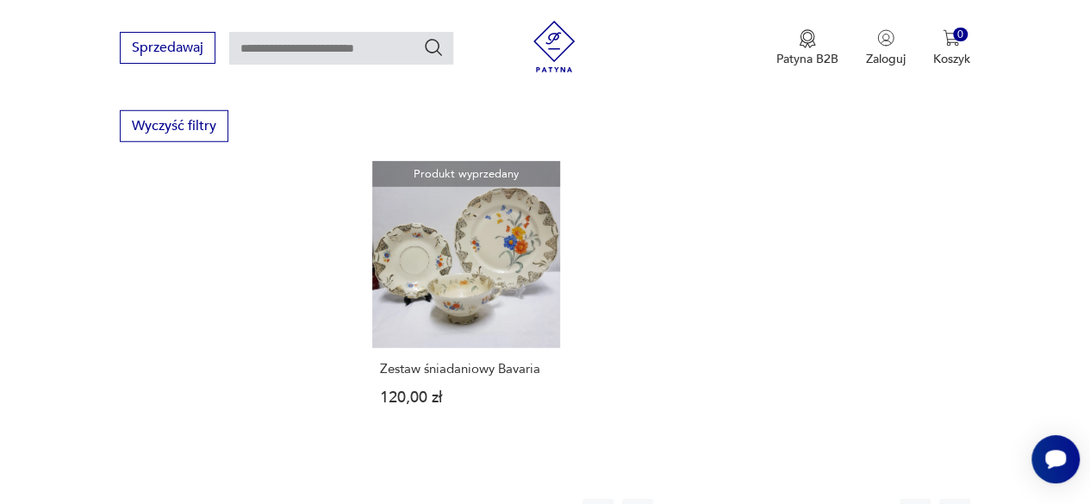
scroll to position [2439, 0]
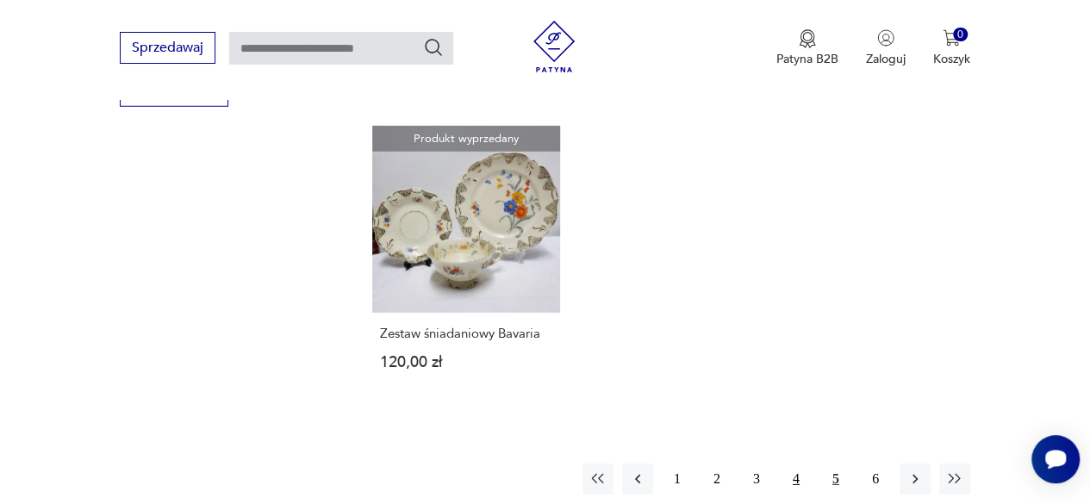
click at [797, 464] on button "4" at bounding box center [796, 479] width 31 height 31
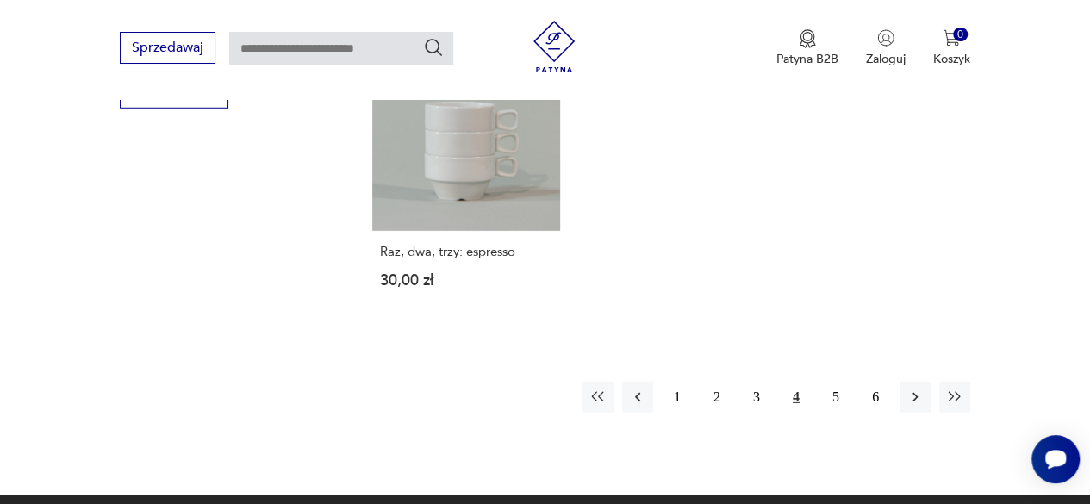
scroll to position [2439, 0]
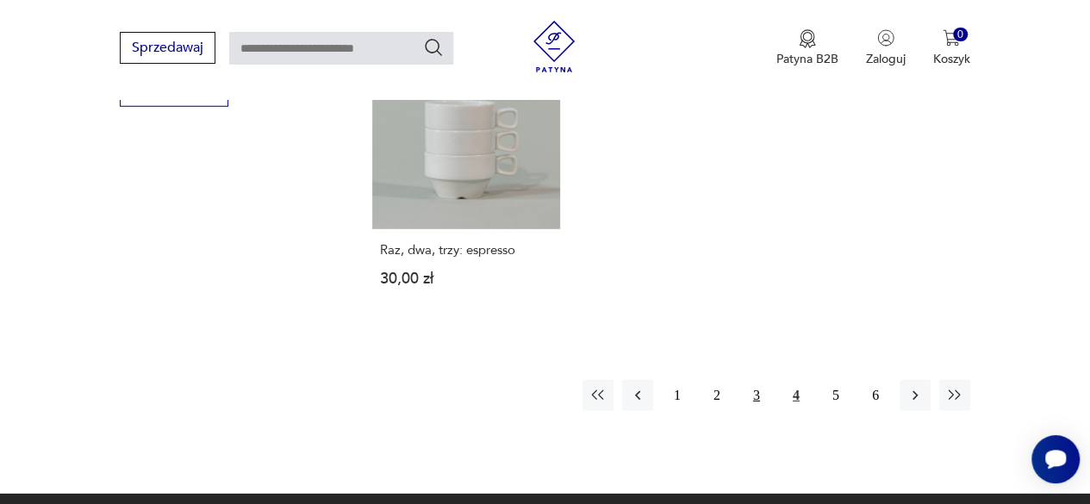
click at [763, 380] on button "3" at bounding box center [756, 395] width 31 height 31
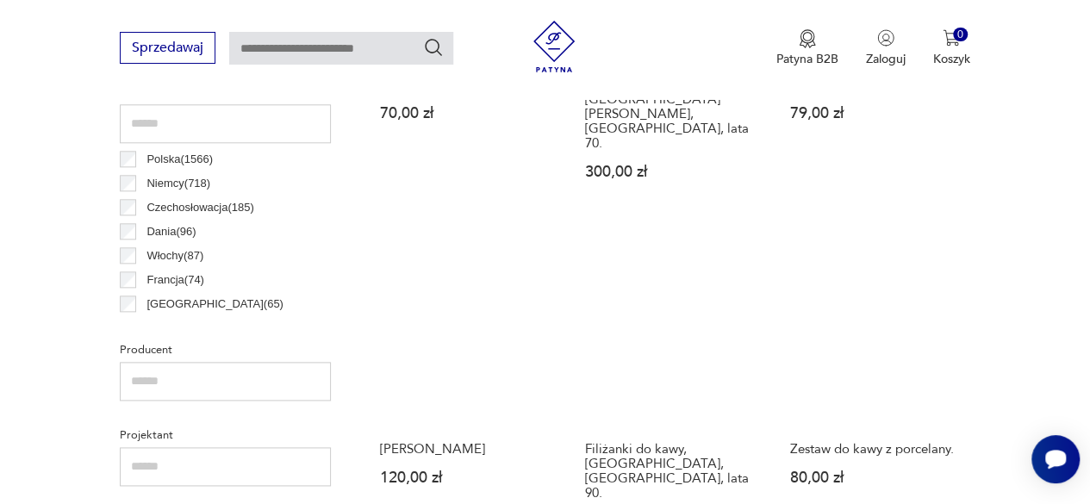
scroll to position [888, 0]
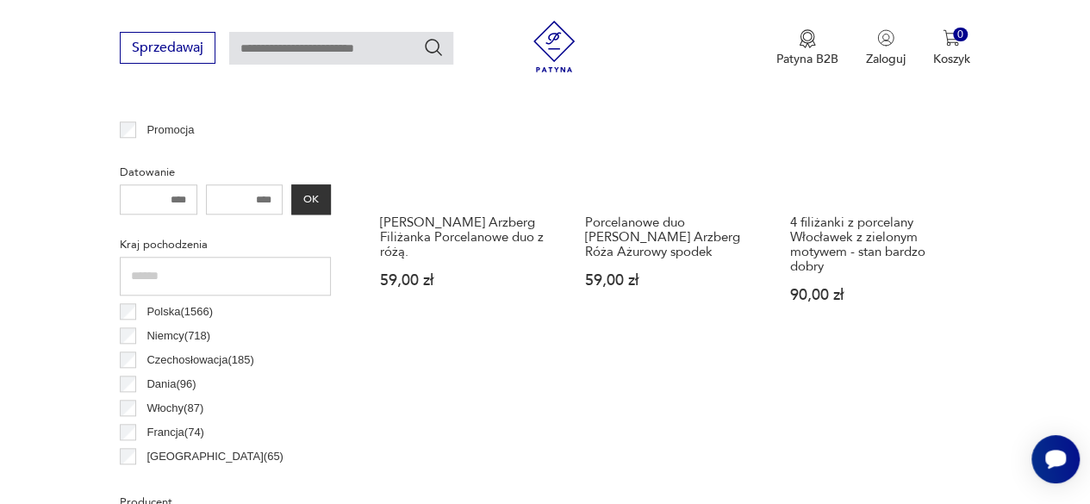
scroll to position [801, 0]
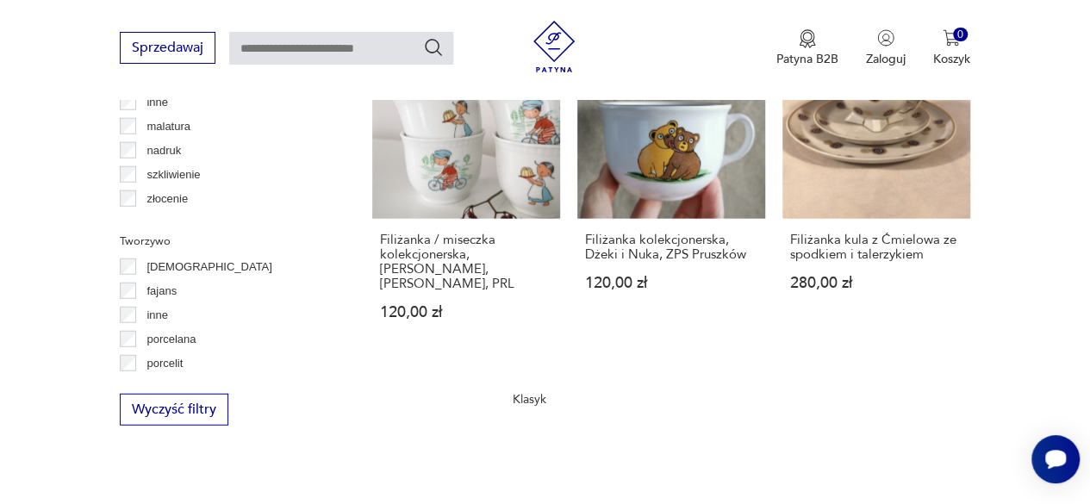
scroll to position [2147, 0]
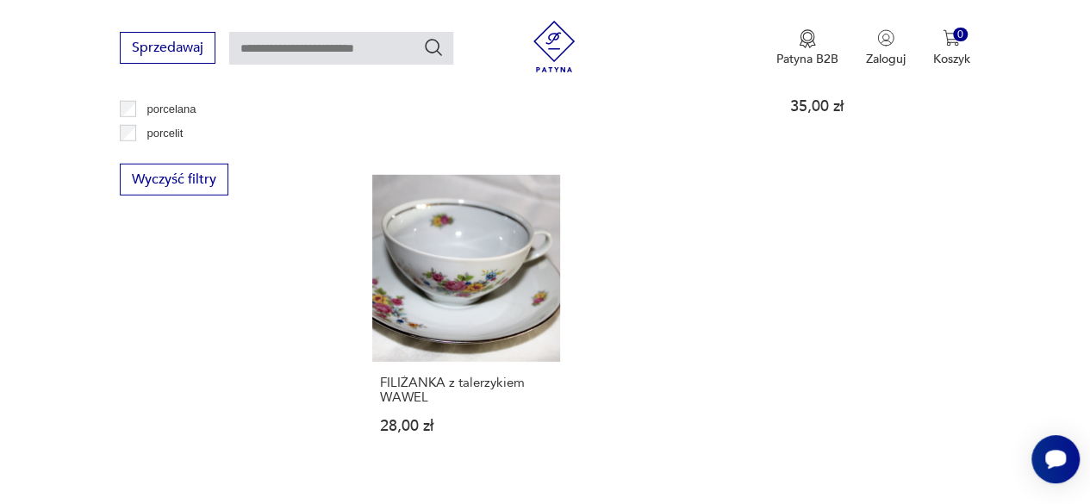
scroll to position [2439, 0]
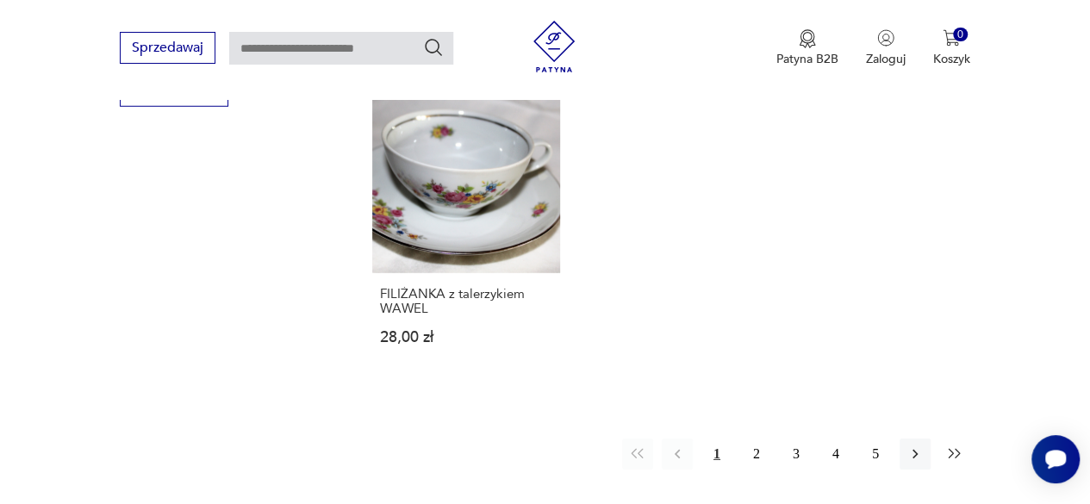
click at [951, 446] on icon "button" at bounding box center [954, 454] width 17 height 17
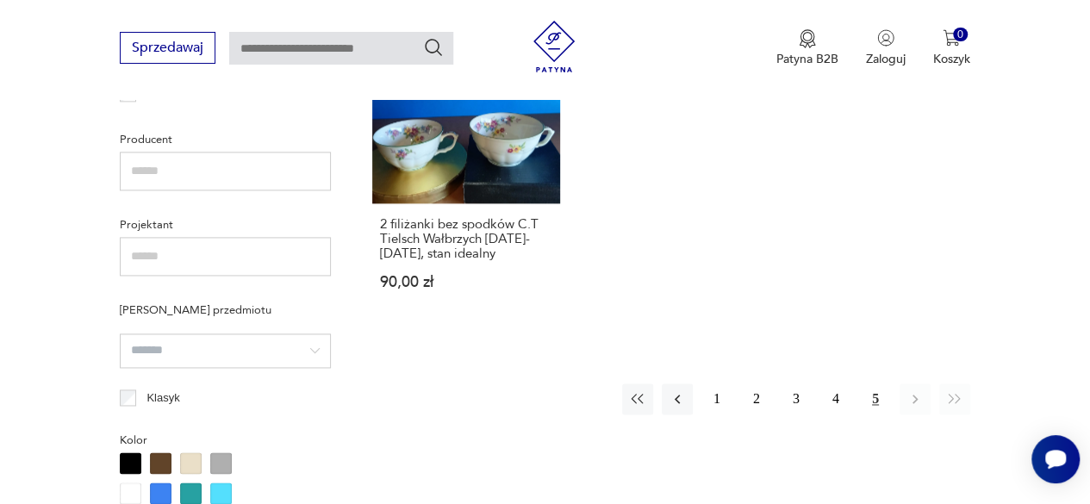
scroll to position [1146, 0]
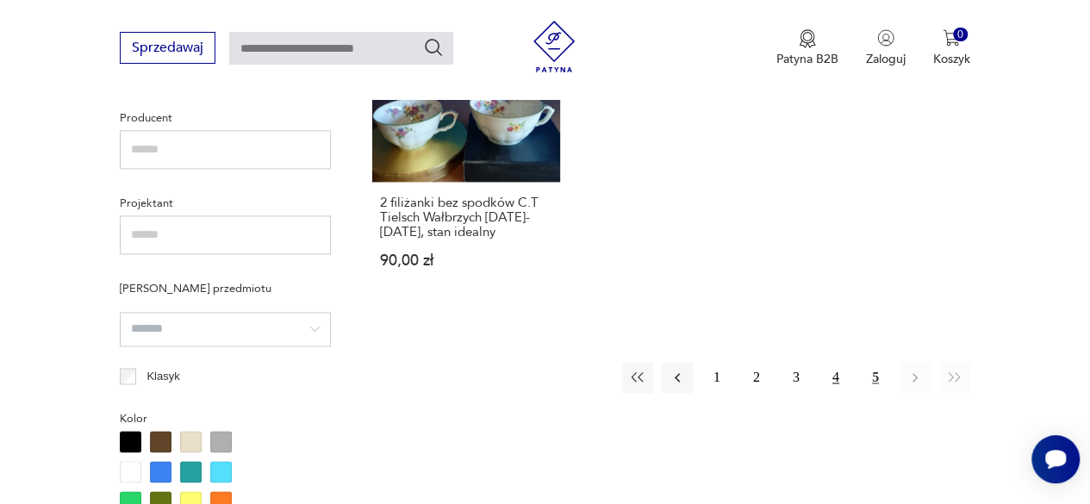
click at [838, 362] on button "4" at bounding box center [835, 377] width 31 height 31
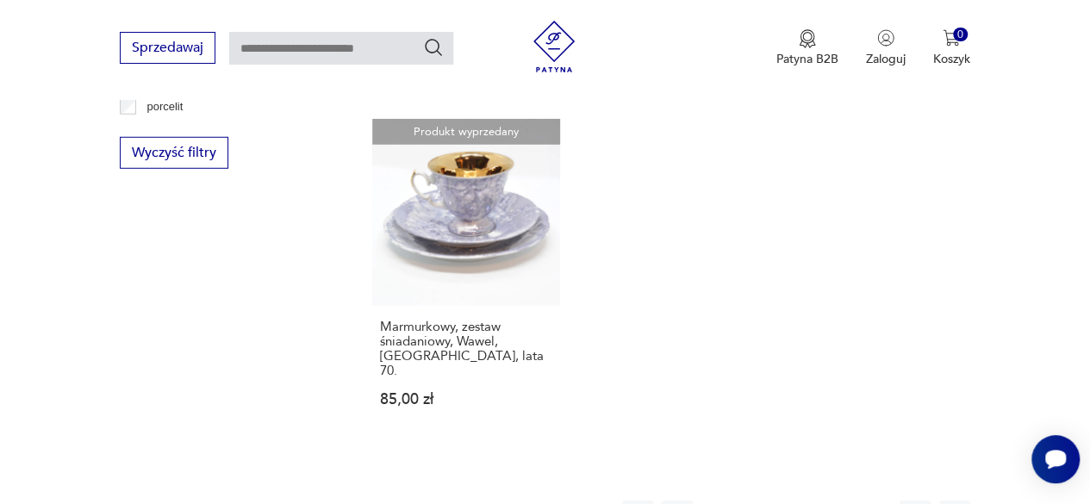
scroll to position [2439, 0]
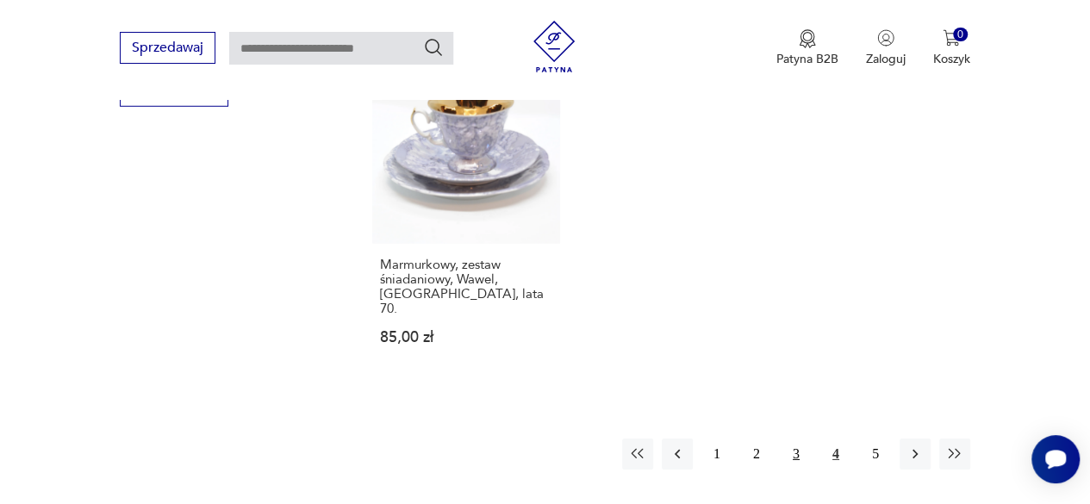
click at [800, 439] on button "3" at bounding box center [796, 454] width 31 height 31
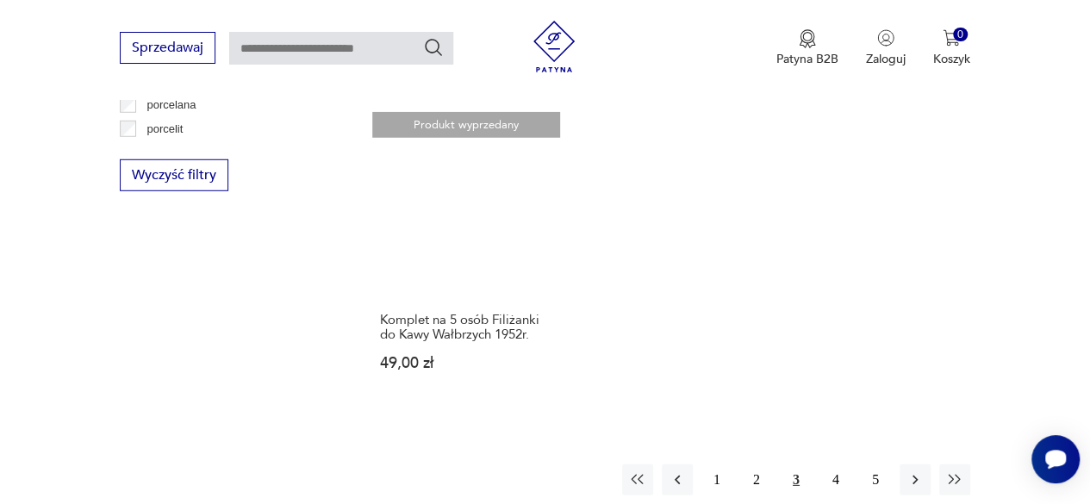
scroll to position [2439, 0]
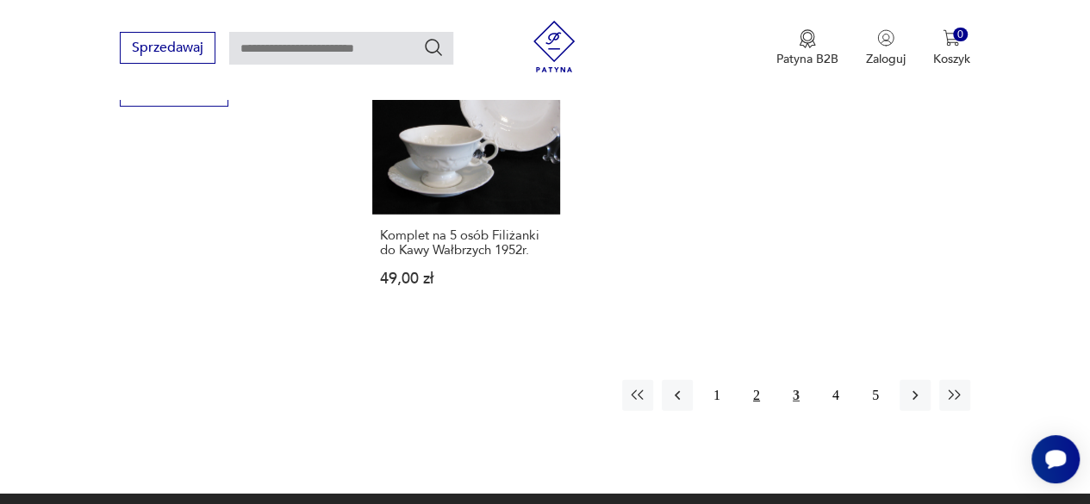
click at [756, 383] on button "2" at bounding box center [756, 395] width 31 height 31
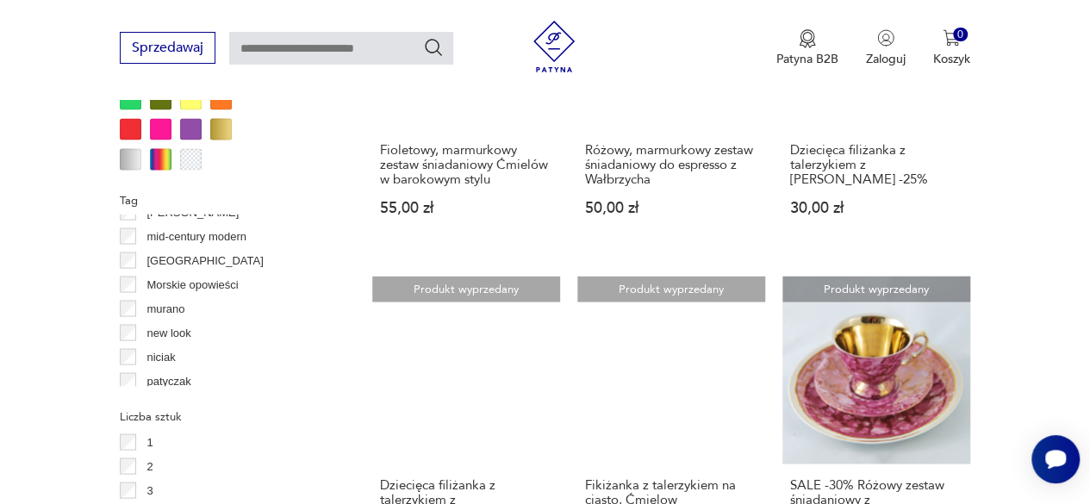
scroll to position [1577, 0]
